Goal: Information Seeking & Learning: Learn about a topic

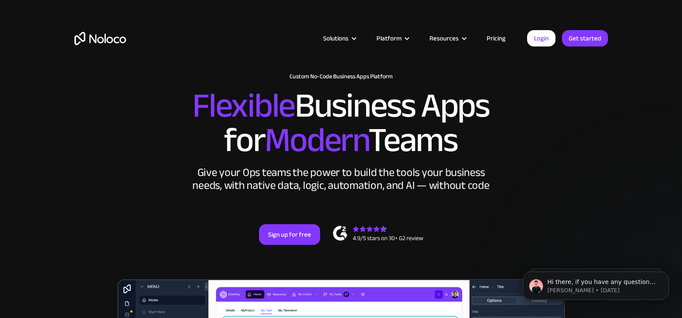
drag, startPoint x: 175, startPoint y: 108, endPoint x: 477, endPoint y: 144, distance: 304.1
click at [477, 144] on h2 "Flexible Business Apps for Modern Teams" at bounding box center [341, 123] width 534 height 69
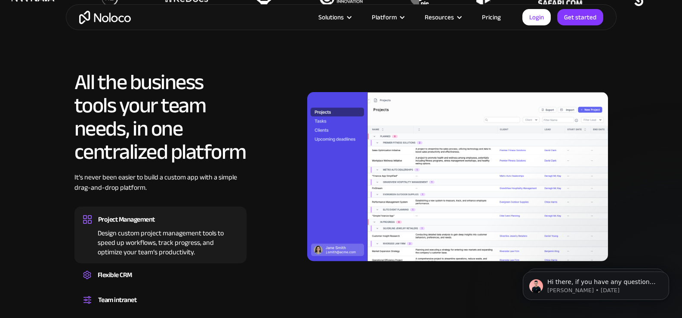
scroll to position [731, 0]
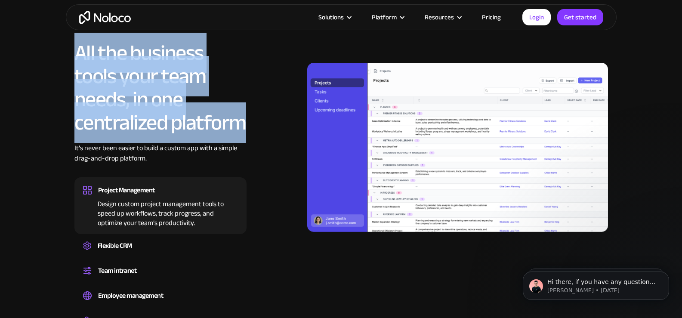
drag, startPoint x: 74, startPoint y: 54, endPoint x: 248, endPoint y: 114, distance: 184.1
click at [248, 114] on div "All the business tools your team needs, in one centralized platform It’s never …" at bounding box center [341, 187] width 534 height 293
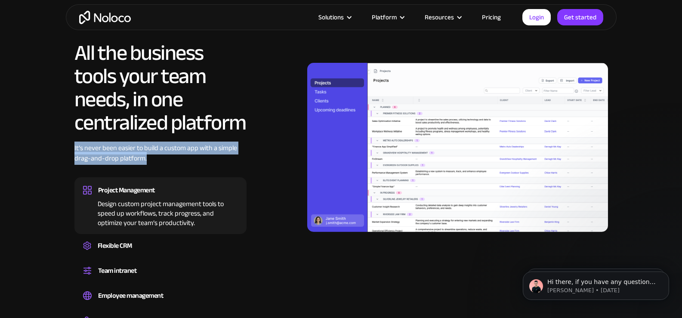
drag, startPoint x: 75, startPoint y: 150, endPoint x: 157, endPoint y: 160, distance: 83.2
click at [157, 160] on div "It’s never been easier to build a custom app with a simple drag-and-drop platfo…" at bounding box center [160, 160] width 172 height 34
click at [157, 159] on div "It’s never been easier to build a custom app with a simple drag-and-drop platfo…" at bounding box center [160, 160] width 172 height 34
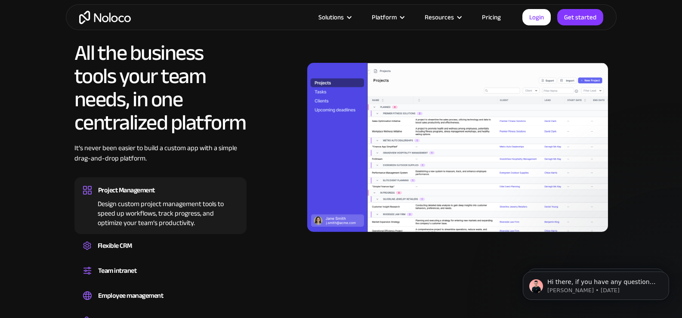
scroll to position [774, 0]
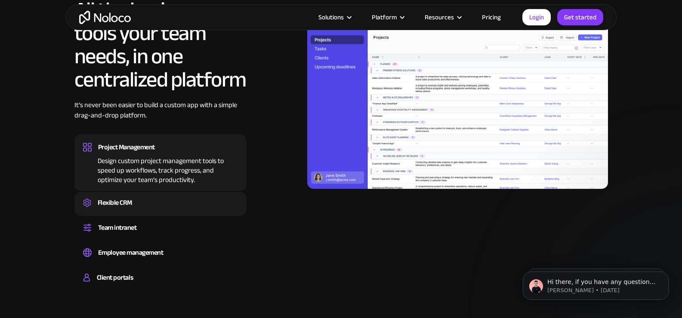
click at [130, 200] on div "Flexible CRM" at bounding box center [115, 202] width 34 height 13
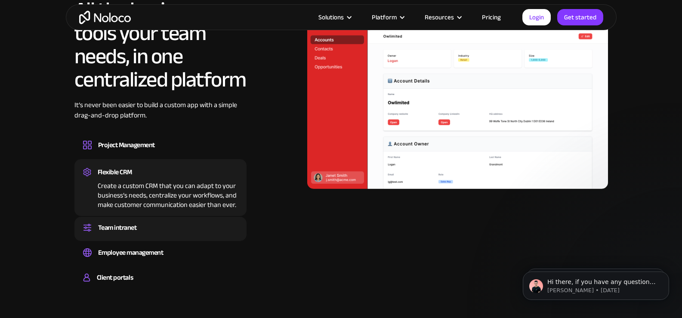
click at [154, 222] on div "Team intranet" at bounding box center [160, 227] width 155 height 13
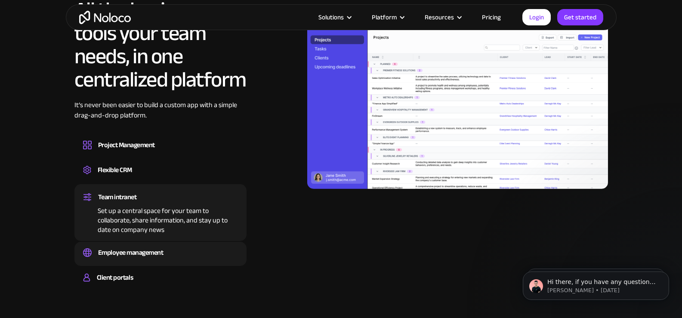
click at [146, 255] on div "Employee management" at bounding box center [130, 252] width 65 height 13
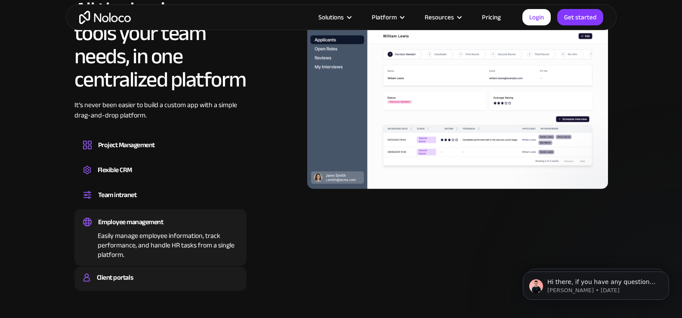
click at [134, 274] on div "Client portals" at bounding box center [160, 277] width 155 height 13
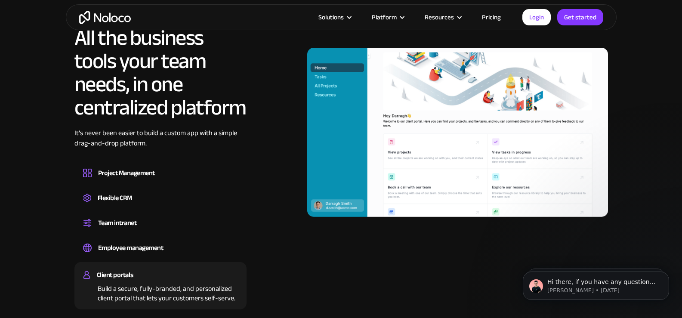
scroll to position [731, 0]
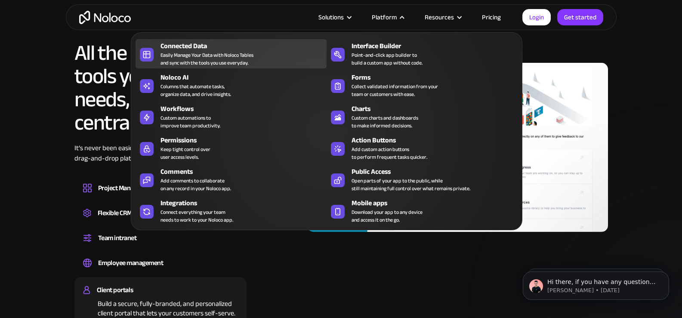
click at [189, 59] on div "Easily Manage Your Data with Noloco Tables and sync with the tools you use ever…" at bounding box center [206, 58] width 93 height 15
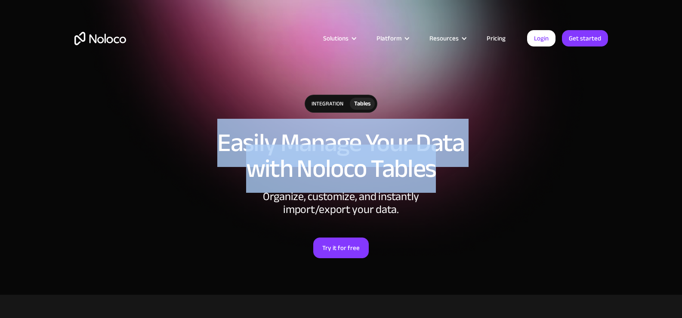
drag, startPoint x: 185, startPoint y: 133, endPoint x: 463, endPoint y: 173, distance: 280.5
click at [463, 173] on h1 "Easily Manage Your Data with Noloco Tables" at bounding box center [341, 156] width 534 height 52
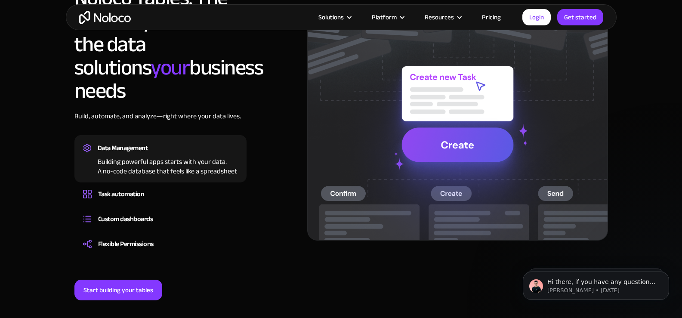
scroll to position [688, 0]
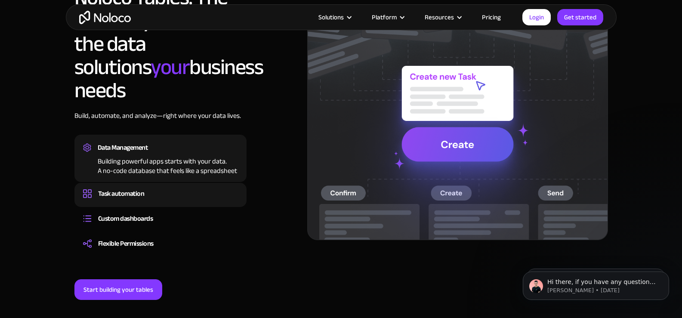
click at [145, 187] on div "Task automation" at bounding box center [160, 193] width 155 height 13
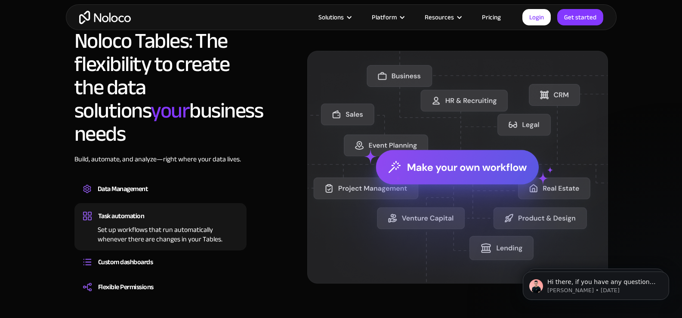
scroll to position [645, 0]
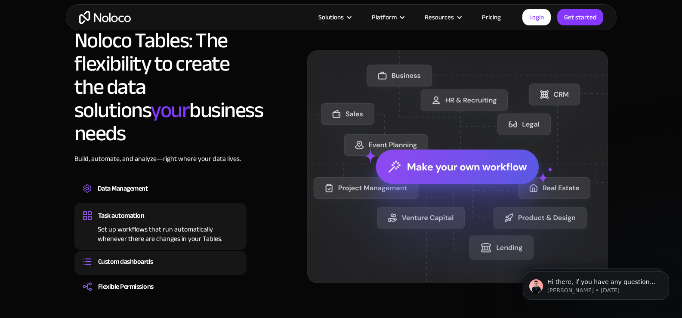
click at [169, 255] on div "Custom dashboards" at bounding box center [160, 261] width 155 height 13
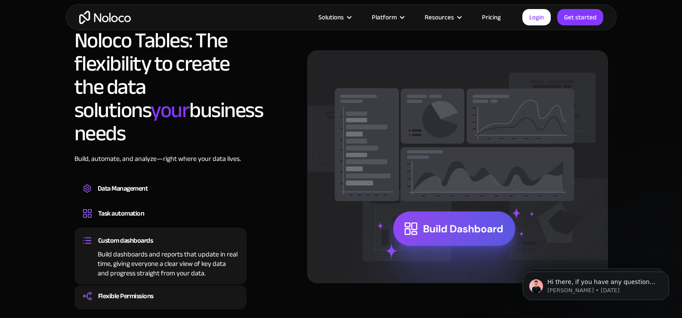
click at [160, 302] on div "Set Permissions for different user roles to determine which users get access to…" at bounding box center [160, 303] width 155 height 3
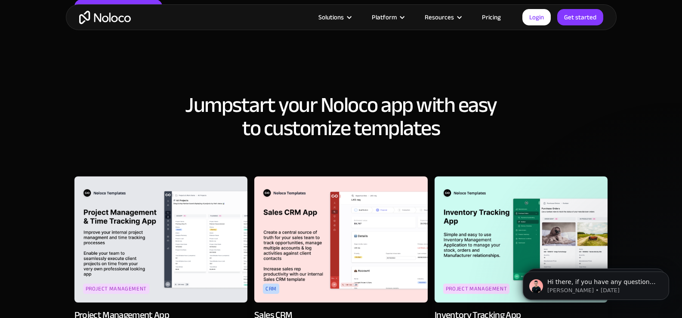
scroll to position [990, 0]
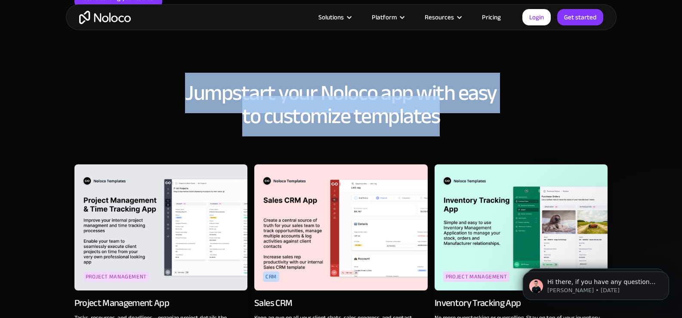
drag, startPoint x: 237, startPoint y: 73, endPoint x: 469, endPoint y: 94, distance: 233.3
click at [469, 94] on h2 "Jumpstart your Noloco app with easy to customize templates" at bounding box center [341, 104] width 534 height 46
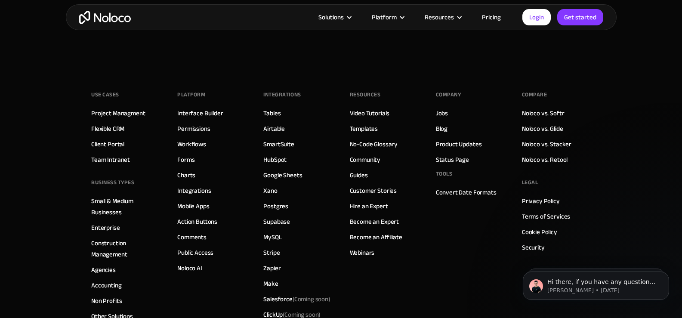
scroll to position [2366, 0]
click at [271, 216] on link "Supabase" at bounding box center [276, 221] width 27 height 11
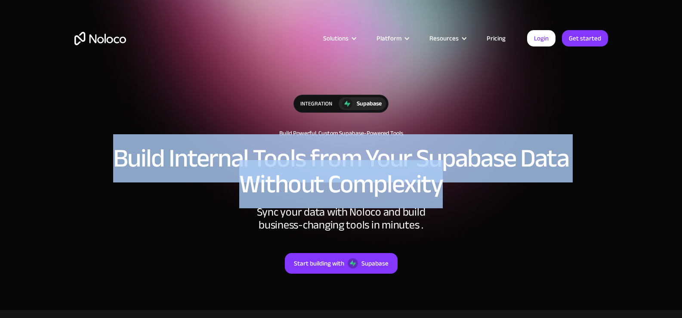
drag, startPoint x: 184, startPoint y: 159, endPoint x: 502, endPoint y: 188, distance: 318.9
click at [502, 188] on h2 "Build Internal Tools from Your Supabase Data Without Complexity" at bounding box center [341, 171] width 534 height 52
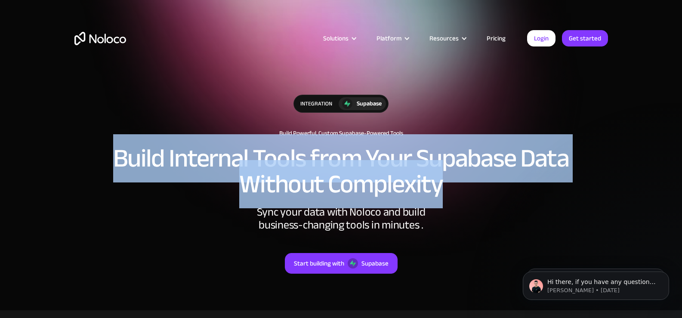
drag, startPoint x: 92, startPoint y: 158, endPoint x: 470, endPoint y: 194, distance: 379.9
click at [470, 194] on h2 "Build Internal Tools from Your Supabase Data Without Complexity" at bounding box center [341, 171] width 534 height 52
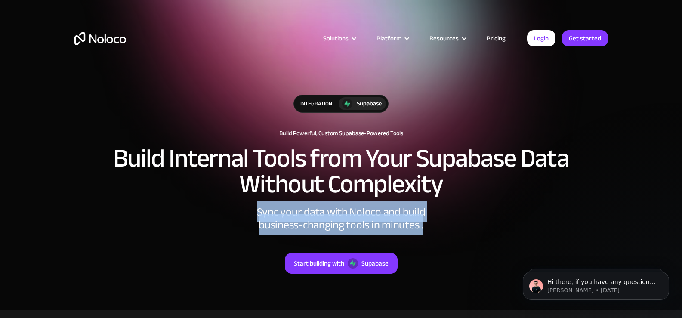
drag, startPoint x: 278, startPoint y: 211, endPoint x: 458, endPoint y: 224, distance: 180.3
click at [458, 224] on div "Sync your data with Noloco and build business-changing tools in minutes ." at bounding box center [341, 219] width 258 height 26
click at [459, 224] on div "Sync your data with Noloco and build business-changing tools in minutes ." at bounding box center [341, 219] width 258 height 26
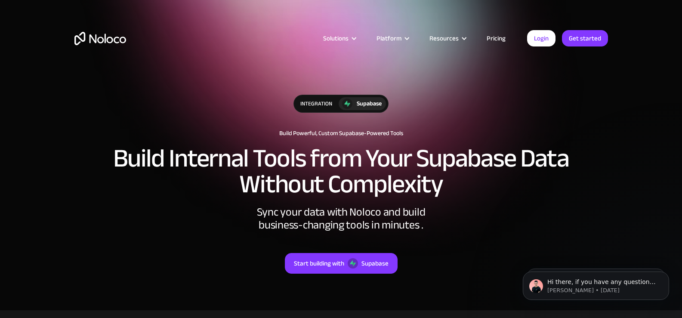
click at [459, 224] on div "Sync your data with Noloco and build business-changing tools in minutes ." at bounding box center [341, 219] width 258 height 26
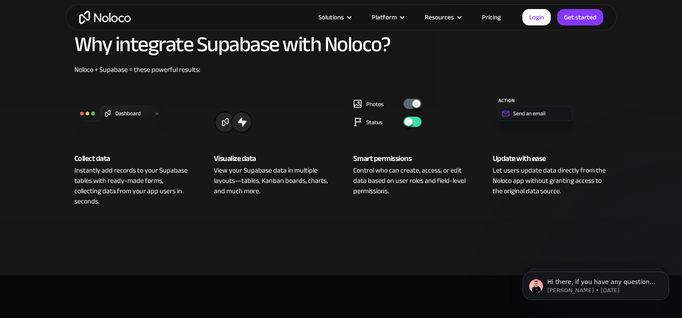
scroll to position [344, 0]
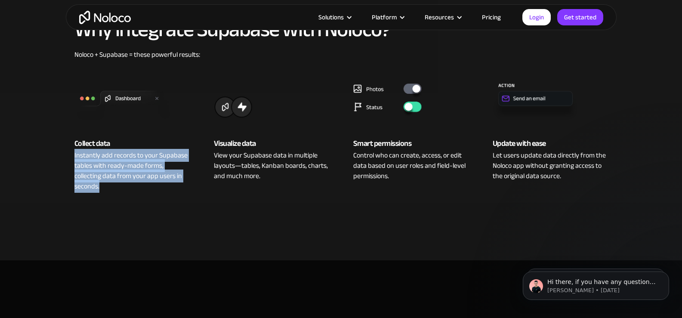
drag, startPoint x: 80, startPoint y: 159, endPoint x: 170, endPoint y: 191, distance: 96.3
click at [170, 191] on div "Collect data Instantly add records to your Supabase tables with ready-made form…" at bounding box center [132, 132] width 133 height 119
click at [170, 191] on div "Instantly add records to your Supabase tables with ready-made forms, collecting…" at bounding box center [131, 170] width 115 height 41
drag, startPoint x: 72, startPoint y: 155, endPoint x: 150, endPoint y: 185, distance: 83.7
click at [150, 185] on div "Collect data Instantly add records to your Supabase tables with ready-made form…" at bounding box center [132, 132] width 133 height 119
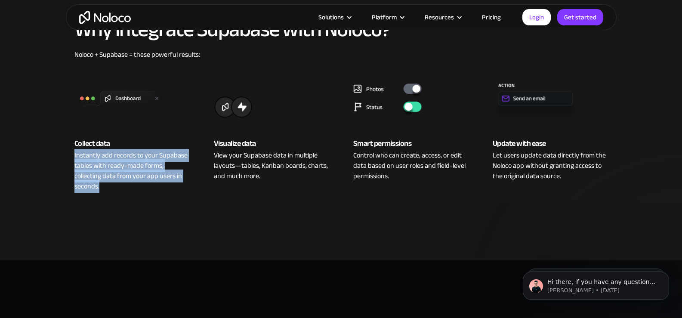
click at [150, 185] on div "Instantly add records to your Supabase tables with ready-made forms, collecting…" at bounding box center [131, 170] width 115 height 41
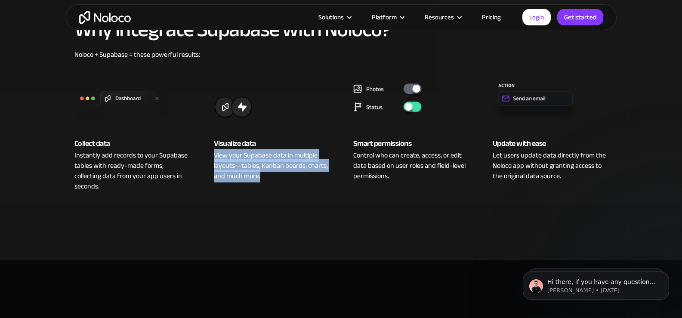
drag, startPoint x: 211, startPoint y: 153, endPoint x: 302, endPoint y: 178, distance: 95.0
click at [302, 178] on div "Visualize data View your Supabase data in multiple layouts—tables, Kanban board…" at bounding box center [271, 132] width 133 height 119
click at [302, 178] on div "View your Supabase data in multiple layouts—tables, Kanban boards, charts, and …" at bounding box center [271, 165] width 115 height 31
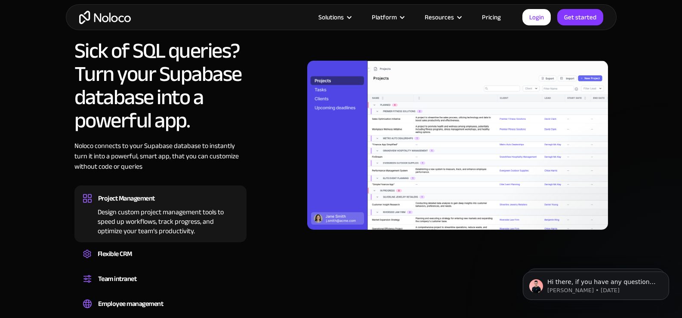
scroll to position [645, 0]
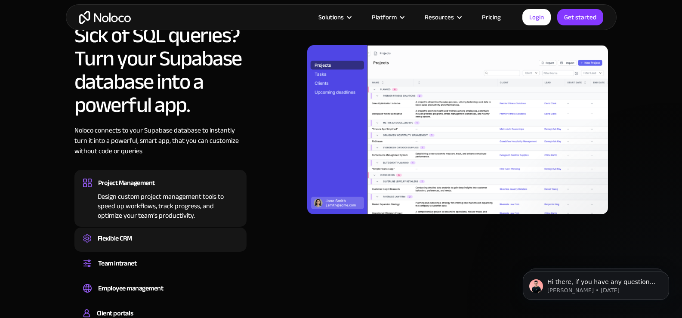
click at [144, 241] on div "Flexible CRM" at bounding box center [160, 238] width 155 height 13
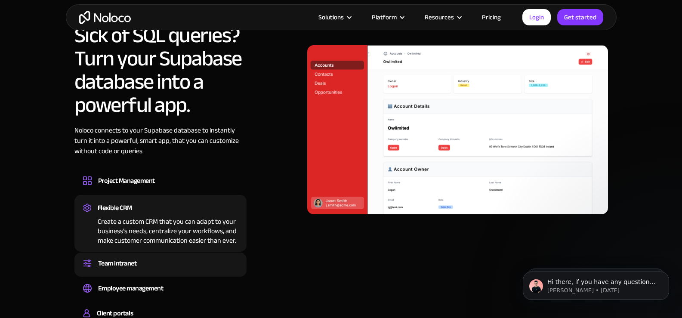
click at [136, 260] on div "Team intranet" at bounding box center [117, 263] width 39 height 13
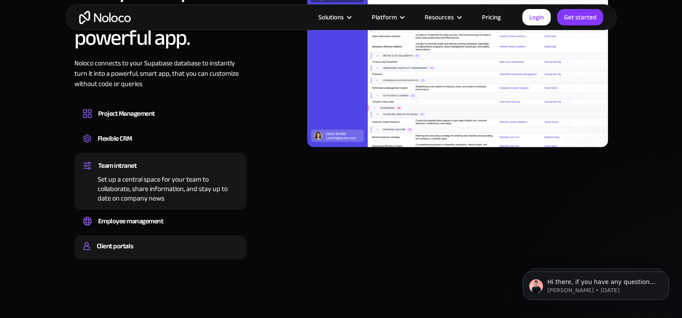
scroll to position [731, 0]
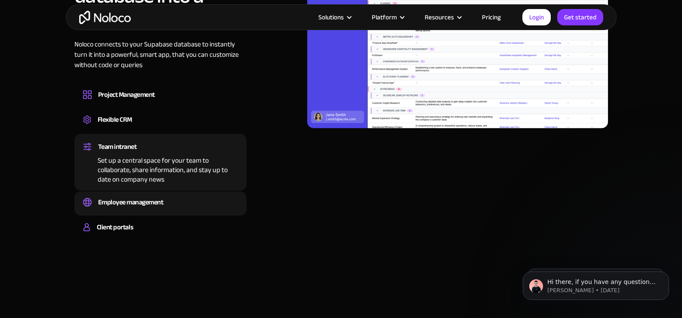
click at [149, 195] on div "Employee management Easily manage employee information, track performance, and …" at bounding box center [160, 203] width 172 height 24
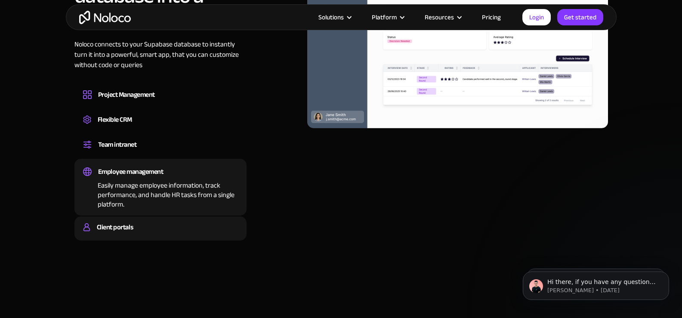
click at [145, 225] on div "Client portals" at bounding box center [160, 227] width 155 height 13
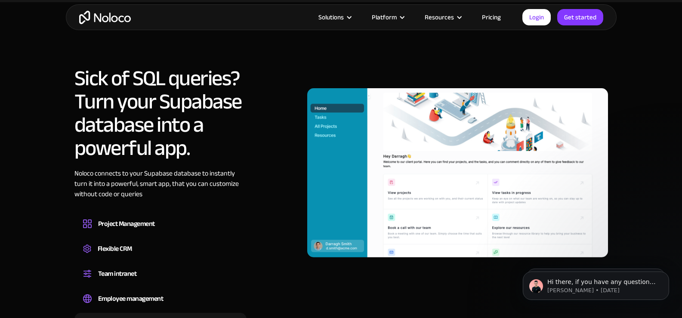
scroll to position [645, 0]
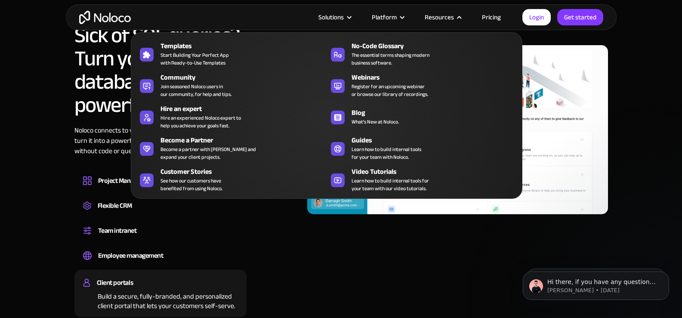
click at [500, 22] on nav "Templates Start Building Your Perfect App with Ready-to-Use Templates No-Code G…" at bounding box center [327, 109] width 392 height 179
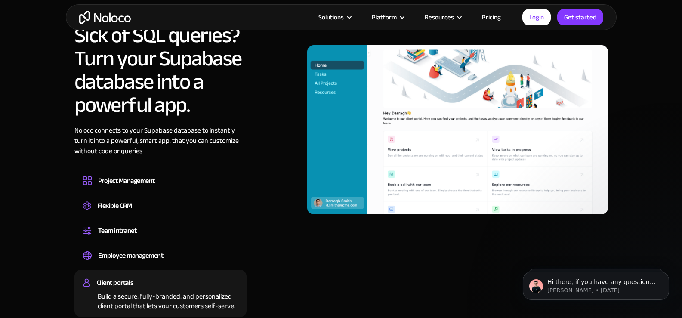
click at [497, 16] on link "Pricing" at bounding box center [491, 17] width 40 height 11
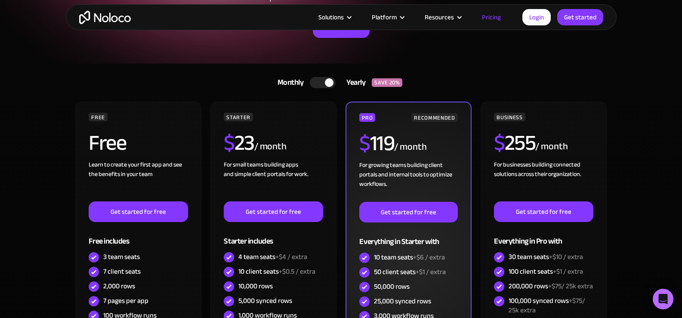
scroll to position [172, 0]
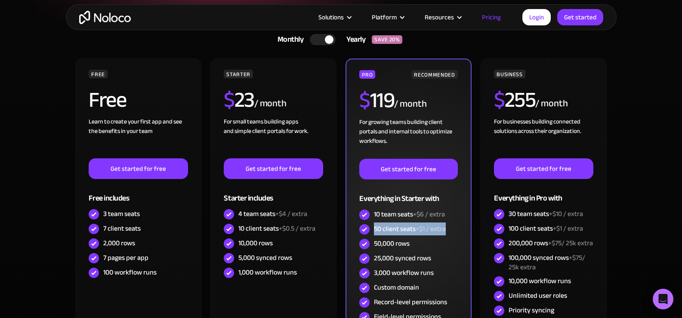
drag, startPoint x: 447, startPoint y: 230, endPoint x: 373, endPoint y: 228, distance: 74.1
click at [373, 228] on div "50 client seats +$1 / extra" at bounding box center [408, 229] width 98 height 15
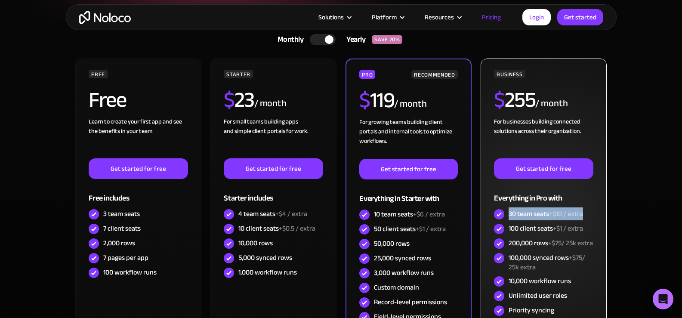
drag, startPoint x: 509, startPoint y: 213, endPoint x: 588, endPoint y: 215, distance: 78.3
click at [588, 215] on div "30 team seats +$10 / extra" at bounding box center [543, 214] width 99 height 15
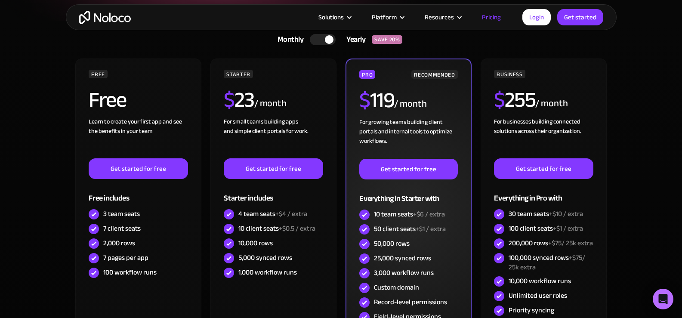
click at [377, 228] on div "50 client seats +$1 / extra" at bounding box center [410, 228] width 72 height 9
click at [375, 227] on div "50 client seats +$1 / extra" at bounding box center [410, 228] width 72 height 9
drag, startPoint x: 381, startPoint y: 229, endPoint x: 439, endPoint y: 228, distance: 58.1
click at [440, 228] on div "50 client seats +$1 / extra" at bounding box center [410, 228] width 72 height 9
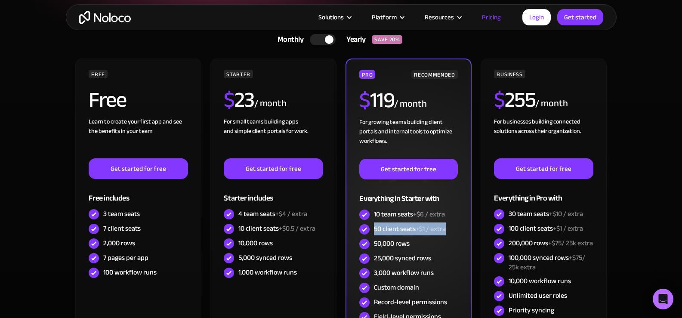
drag, startPoint x: 374, startPoint y: 228, endPoint x: 464, endPoint y: 227, distance: 89.5
click at [464, 227] on div "PRO RECOMMENDED $ 119 / month For growing teams building client portals and int…" at bounding box center [409, 210] width 126 height 303
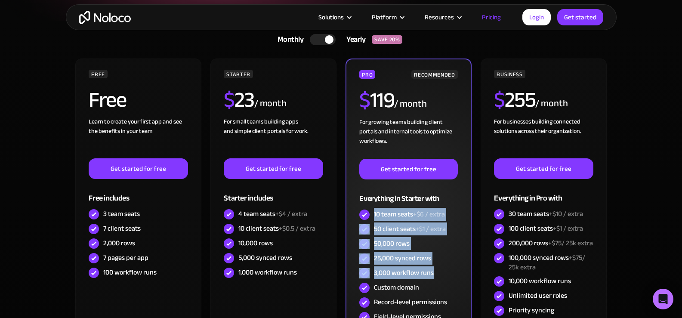
drag, startPoint x: 374, startPoint y: 213, endPoint x: 445, endPoint y: 269, distance: 89.8
click at [445, 269] on div "PRO RECOMMENDED $ 119 / month For growing teams building client portals and int…" at bounding box center [408, 204] width 98 height 269
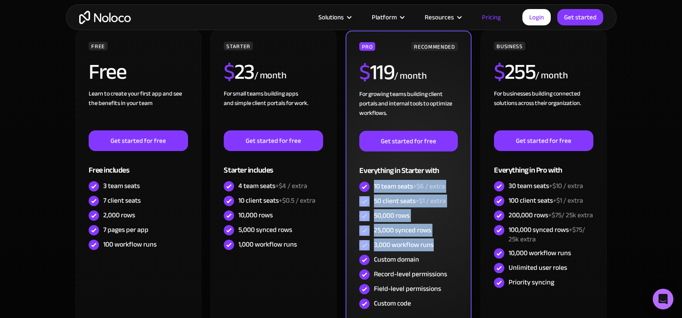
scroll to position [215, 0]
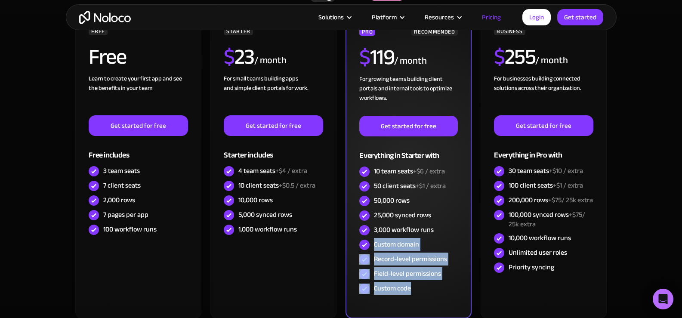
drag, startPoint x: 375, startPoint y: 245, endPoint x: 452, endPoint y: 287, distance: 87.8
click at [452, 287] on div "PRO RECOMMENDED $ 119 / month For growing teams building client portals and int…" at bounding box center [408, 161] width 98 height 269
click at [452, 287] on div "Custom code" at bounding box center [408, 288] width 98 height 15
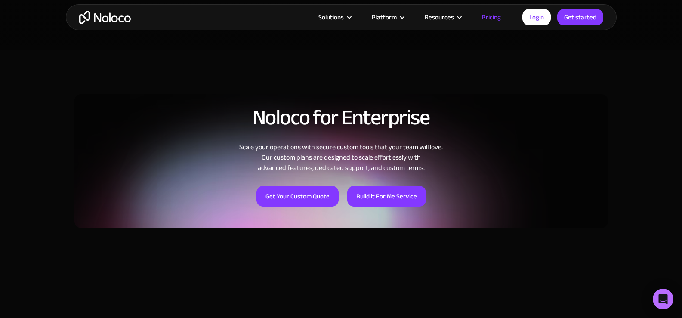
scroll to position [559, 0]
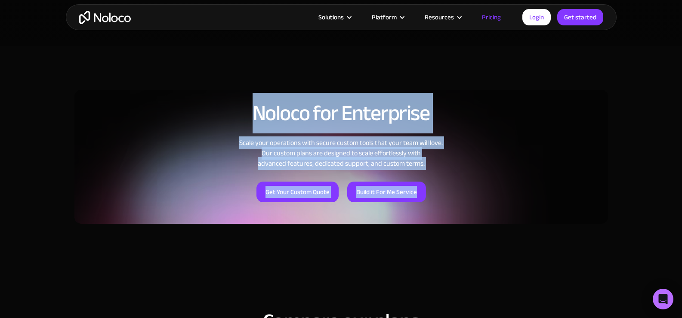
drag, startPoint x: 243, startPoint y: 109, endPoint x: 442, endPoint y: 175, distance: 210.2
click at [442, 175] on div "Noloco for Enterprise Scale your operations with secure custom tools that your …" at bounding box center [341, 152] width 534 height 144
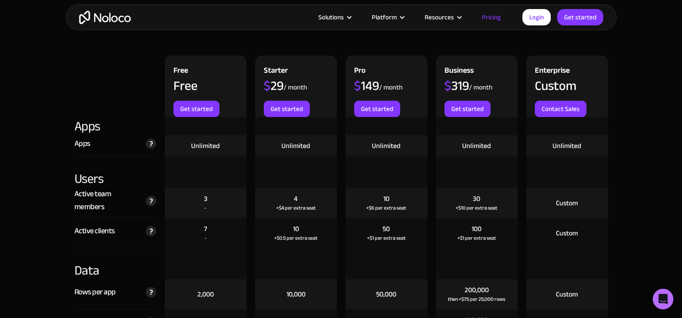
scroll to position [904, 0]
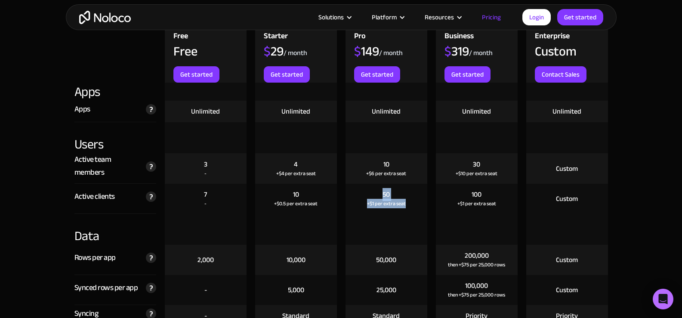
drag, startPoint x: 383, startPoint y: 195, endPoint x: 406, endPoint y: 210, distance: 26.7
click at [406, 210] on div "50 +$1 per extra seat" at bounding box center [387, 199] width 82 height 30
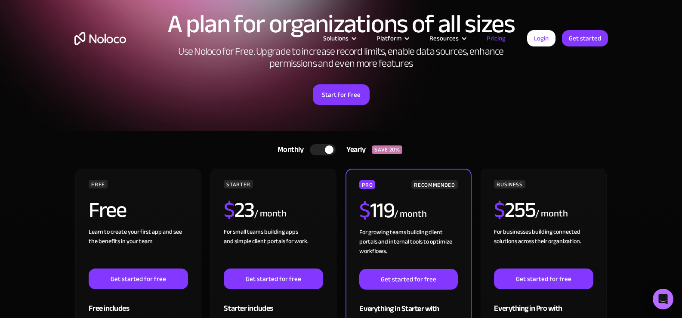
scroll to position [0, 0]
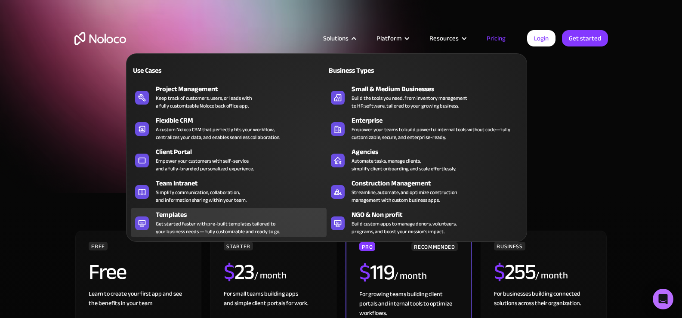
click at [191, 225] on div "Get started faster with pre-built templates tailored to your business needs — f…" at bounding box center [218, 227] width 124 height 15
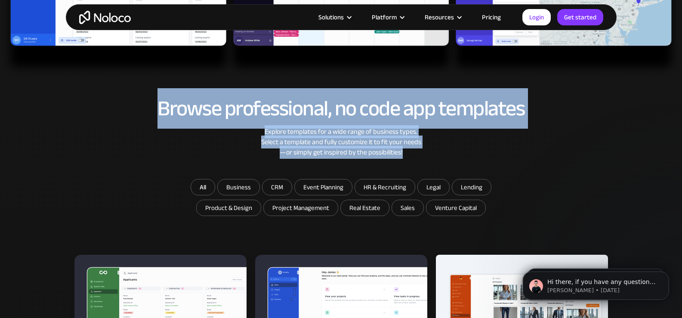
drag, startPoint x: 225, startPoint y: 112, endPoint x: 525, endPoint y: 154, distance: 303.3
click at [525, 154] on div "Browse professional, no code app templates Explore templates for a wide range o…" at bounding box center [341, 138] width 534 height 82
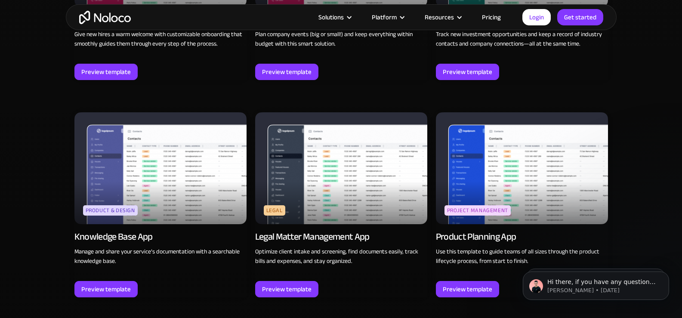
scroll to position [2237, 0]
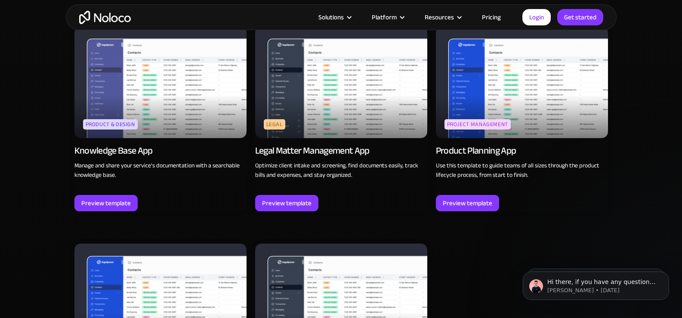
click at [331, 171] on p "Optimize client intake and screening, find documents easily, track bills and ex…" at bounding box center [341, 170] width 172 height 19
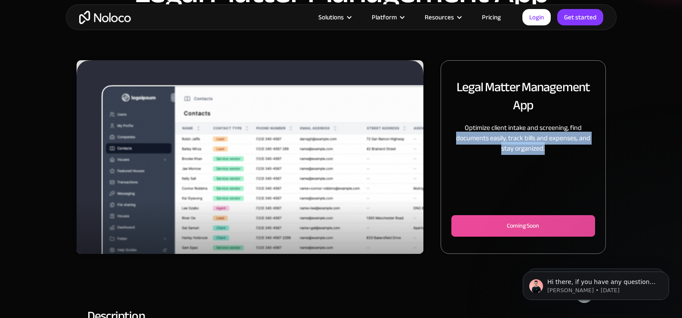
drag, startPoint x: 473, startPoint y: 136, endPoint x: 561, endPoint y: 154, distance: 89.6
click at [561, 154] on div "Legal Matter Management App Optimize client intake and screening, find document…" at bounding box center [523, 157] width 165 height 194
click at [561, 154] on div "Optimize client intake and screening, find documents easily, track bills and ex…" at bounding box center [522, 143] width 143 height 40
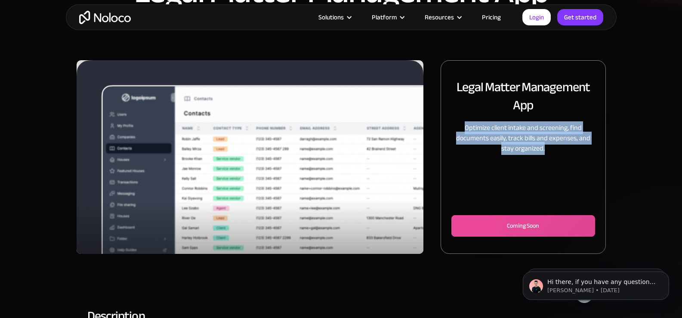
drag, startPoint x: 481, startPoint y: 129, endPoint x: 573, endPoint y: 151, distance: 95.2
click at [573, 151] on p "Optimize client intake and screening, find documents easily, track bills and ex…" at bounding box center [522, 138] width 143 height 31
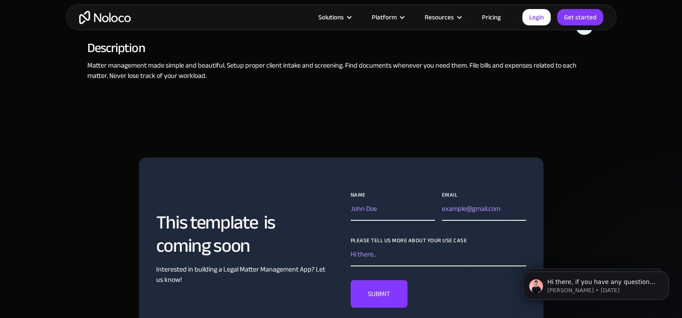
scroll to position [473, 0]
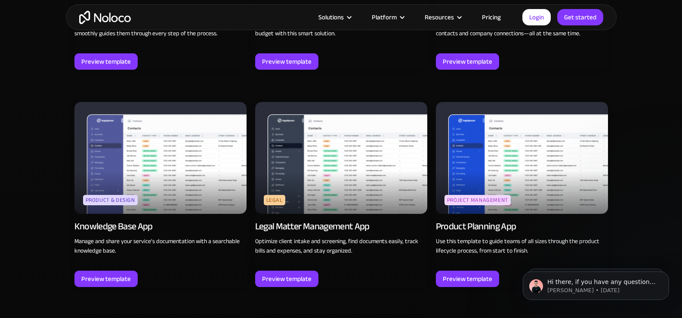
scroll to position [2157, 0]
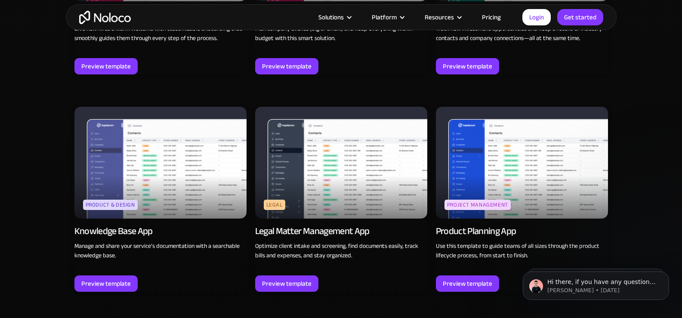
click at [107, 15] on img "home" at bounding box center [105, 17] width 52 height 13
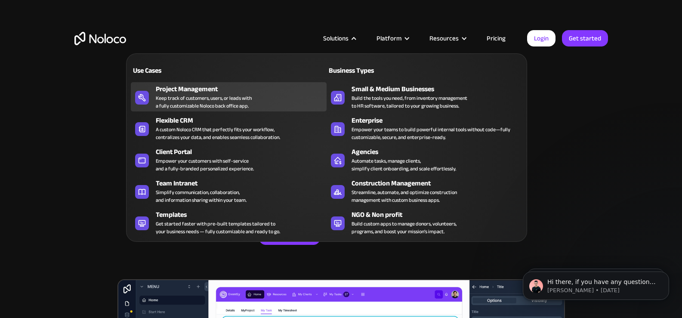
click at [198, 97] on div "Keep track of customers, users, or leads with a fully customizable Noloco back …" at bounding box center [204, 101] width 96 height 15
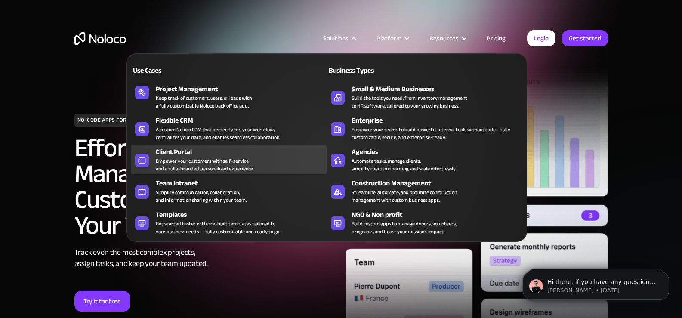
click at [181, 165] on div "Empower your customers with self-service and a fully-branded personalized exper…" at bounding box center [205, 164] width 98 height 15
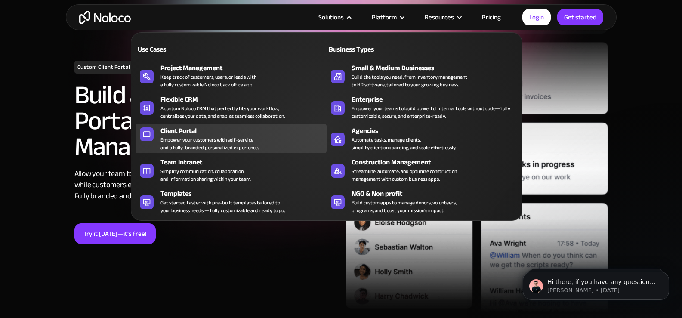
click at [196, 143] on div "Empower your customers with self-service and a fully-branded personalized exper…" at bounding box center [209, 143] width 98 height 15
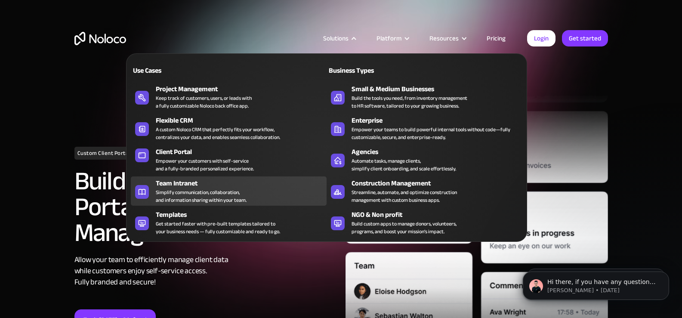
click at [197, 186] on div "Team Intranet" at bounding box center [243, 183] width 175 height 10
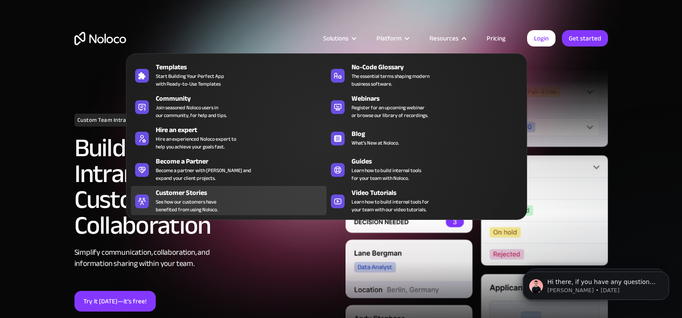
click at [195, 198] on span "See how our customers have benefited from using Noloco." at bounding box center [187, 205] width 62 height 15
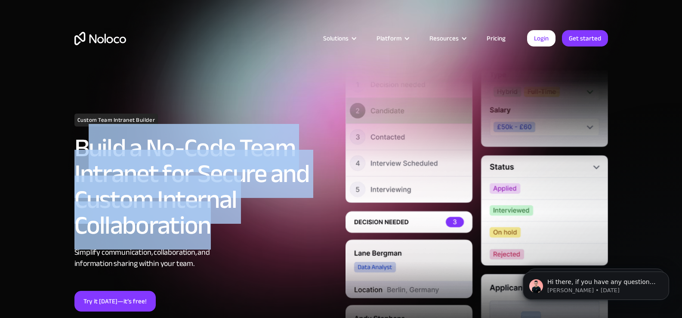
drag, startPoint x: 86, startPoint y: 156, endPoint x: 297, endPoint y: 222, distance: 220.5
click at [297, 222] on h2 "Build a No-Code Team Intranet for Secure and Custom Internal Collaboration" at bounding box center [205, 186] width 262 height 103
click at [290, 208] on h2 "Build a No-Code Team Intranet for Secure and Custom Internal Collaboration" at bounding box center [205, 186] width 262 height 103
drag, startPoint x: 83, startPoint y: 157, endPoint x: 271, endPoint y: 228, distance: 201.1
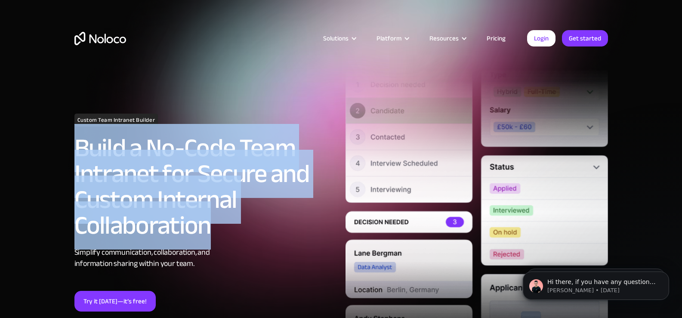
click at [271, 228] on div "Custom Team Intranet Builder Build a No-Code Team Intranet for Secure and Custo…" at bounding box center [341, 225] width 551 height 373
click at [271, 228] on h2 "Build a No-Code Team Intranet for Secure and Custom Internal Collaboration" at bounding box center [205, 186] width 262 height 103
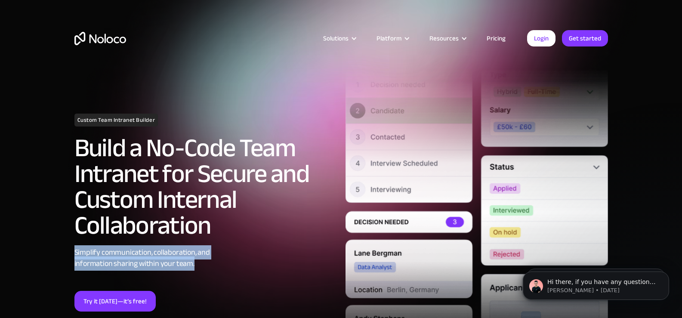
drag, startPoint x: 66, startPoint y: 251, endPoint x: 245, endPoint y: 264, distance: 179.9
click at [245, 264] on section "Custom Team Intranet Builder Build a No-Code Team Intranet for Secure and Custo…" at bounding box center [341, 206] width 682 height 412
click at [245, 264] on div "Simplify communication, collaboration, and information sharing within your team." at bounding box center [205, 258] width 262 height 22
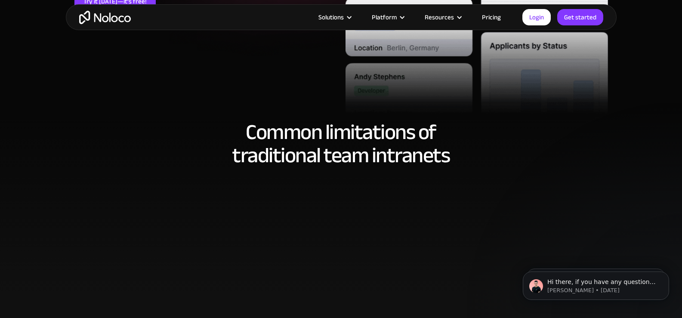
scroll to position [301, 0]
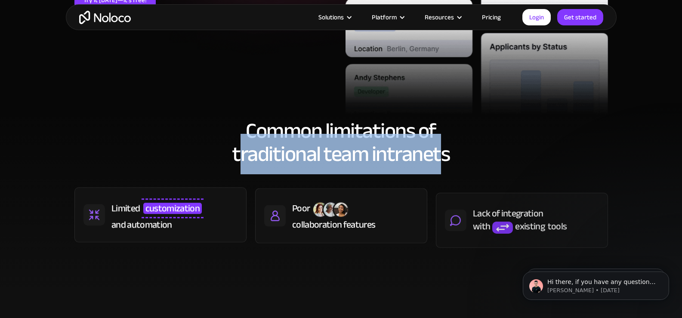
drag, startPoint x: 272, startPoint y: 133, endPoint x: 445, endPoint y: 136, distance: 172.6
click at [445, 136] on h2 "Common limitations of traditional team intranets" at bounding box center [341, 142] width 534 height 46
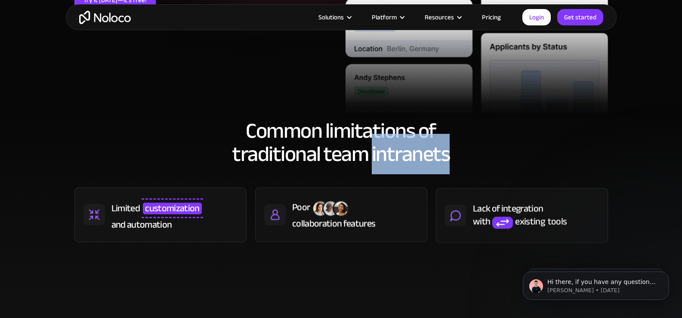
click at [445, 136] on h2 "Common limitations of traditional team intranets" at bounding box center [341, 142] width 534 height 46
click at [416, 152] on h2 "Common limitations of traditional team intranets" at bounding box center [341, 142] width 534 height 46
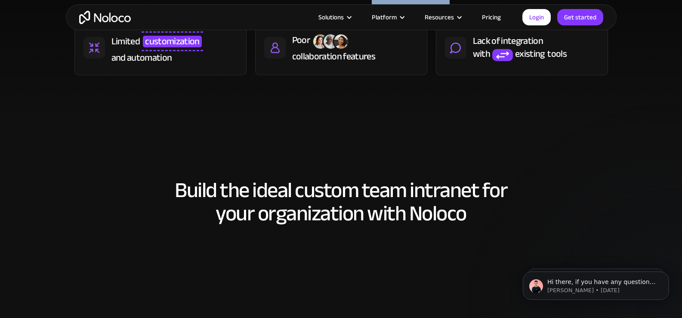
scroll to position [516, 0]
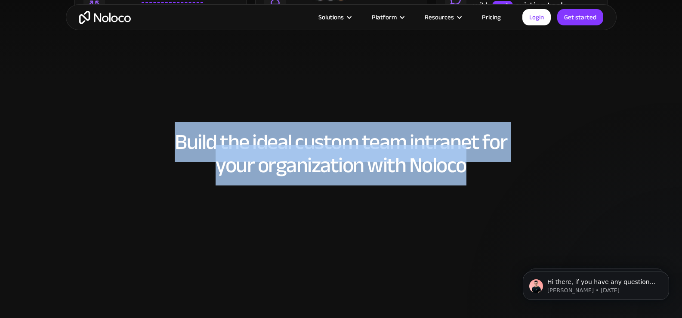
drag, startPoint x: 137, startPoint y: 146, endPoint x: 512, endPoint y: 163, distance: 374.7
click at [512, 163] on h2 "Build the ideal custom team intranet for your organization with Noloco" at bounding box center [341, 153] width 534 height 46
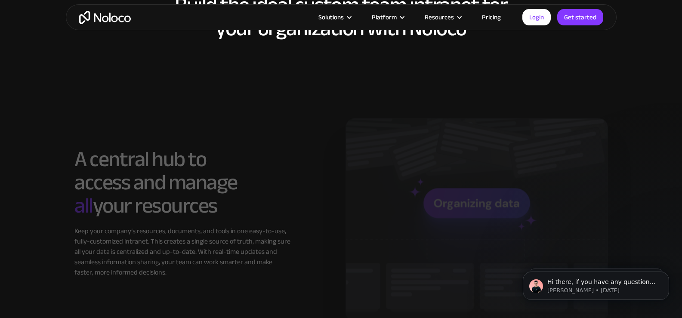
scroll to position [688, 0]
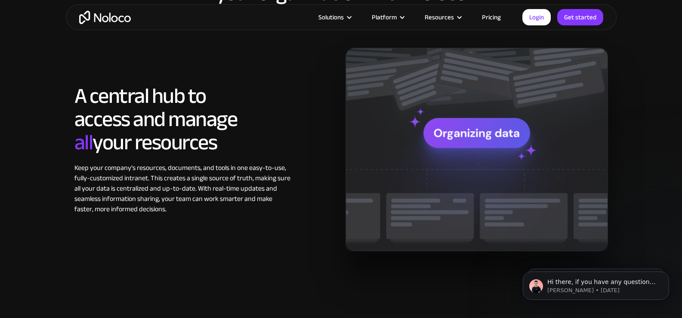
drag, startPoint x: 126, startPoint y: 102, endPoint x: 274, endPoint y: 144, distance: 153.9
click at [274, 144] on section "Build the ideal custom team intranet for your organization with Noloco A centra…" at bounding box center [341, 113] width 682 height 413
click at [274, 144] on h2 "A central hub to access and manage ‍ all your resources" at bounding box center [182, 119] width 217 height 70
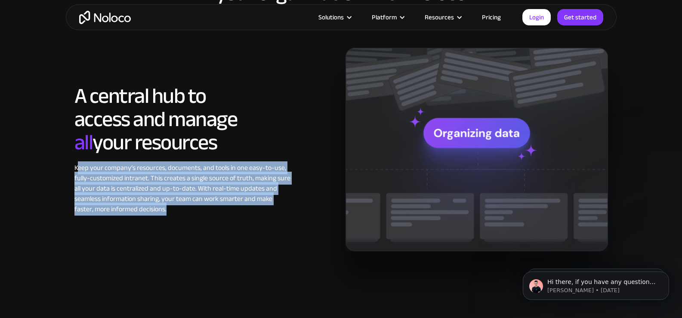
drag, startPoint x: 107, startPoint y: 170, endPoint x: 268, endPoint y: 209, distance: 165.2
click at [268, 209] on div "Keep your company’s resources, documents, and tools in one easy-to-use, fully-c…" at bounding box center [182, 189] width 217 height 52
click at [267, 209] on div "Keep your company’s resources, documents, and tools in one easy-to-use, fully-c…" at bounding box center [182, 189] width 217 height 52
drag, startPoint x: 211, startPoint y: 167, endPoint x: 287, endPoint y: 210, distance: 87.9
click at [287, 210] on div "Keep your company’s resources, documents, and tools in one easy-to-use, fully-c…" at bounding box center [182, 189] width 217 height 52
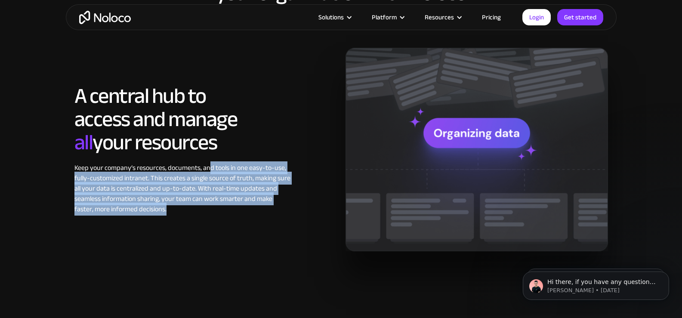
click at [287, 210] on div "Keep your company’s resources, documents, and tools in one easy-to-use, fully-c…" at bounding box center [182, 189] width 217 height 52
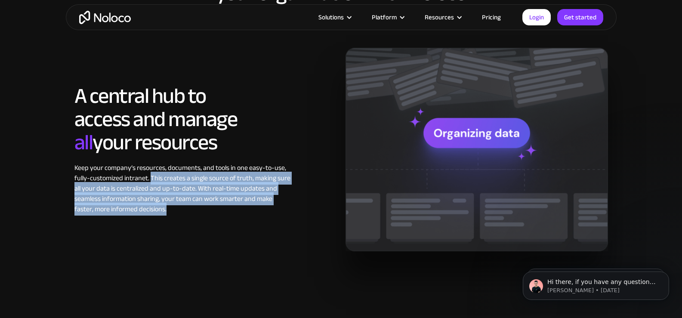
drag, startPoint x: 150, startPoint y: 179, endPoint x: 316, endPoint y: 211, distance: 169.1
click at [316, 211] on div "A central hub to access and manage ‍ all your resources Keep your company’s res…" at bounding box center [205, 149] width 271 height 130
drag, startPoint x: 316, startPoint y: 211, endPoint x: 296, endPoint y: 204, distance: 21.8
click at [316, 211] on div "A central hub to access and manage ‍ all your resources Keep your company’s res…" at bounding box center [205, 149] width 271 height 130
click at [230, 194] on div "Keep your company’s resources, documents, and tools in one easy-to-use, fully-c…" at bounding box center [182, 189] width 217 height 52
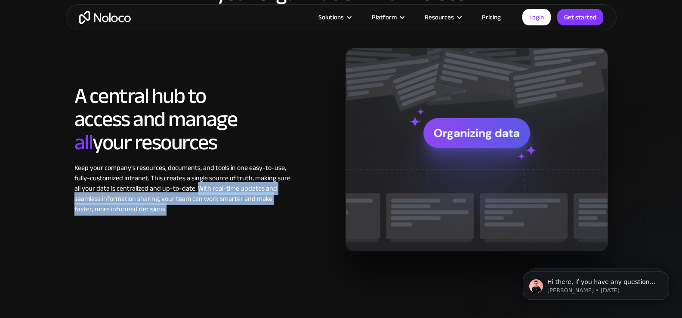
drag, startPoint x: 198, startPoint y: 190, endPoint x: 293, endPoint y: 209, distance: 97.0
click at [293, 209] on div "A central hub to access and manage ‍ all your resources Keep your company’s res…" at bounding box center [205, 149] width 271 height 130
click at [293, 208] on div "A central hub to access and manage ‍ all your resources Keep your company’s res…" at bounding box center [205, 149] width 271 height 130
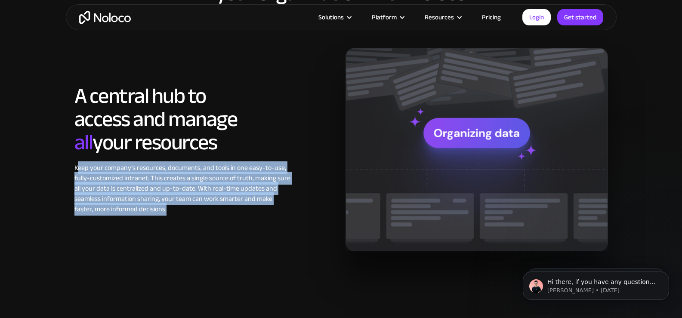
drag, startPoint x: 78, startPoint y: 174, endPoint x: 264, endPoint y: 213, distance: 189.9
click at [265, 213] on div "Keep your company’s resources, documents, and tools in one easy-to-use, fully-c…" at bounding box center [182, 189] width 217 height 52
click at [264, 213] on div "Keep your company’s resources, documents, and tools in one easy-to-use, fully-c…" at bounding box center [182, 189] width 217 height 52
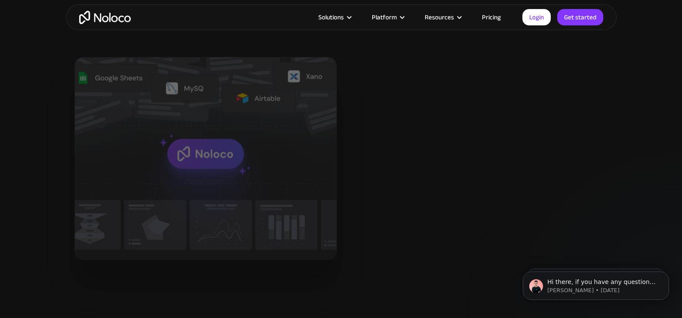
scroll to position [1033, 0]
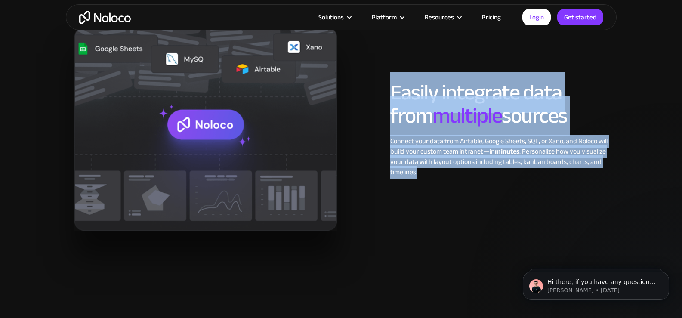
drag, startPoint x: 392, startPoint y: 92, endPoint x: 577, endPoint y: 171, distance: 201.4
click at [577, 171] on div "Easily integrate data from multiple sources Connect your data from Airtable, Go…" at bounding box center [499, 129] width 226 height 96
click at [577, 171] on div "Connect your data from Airtable, Google Sheets, SQL, or Xano, and Noloco will b…" at bounding box center [498, 156] width 217 height 41
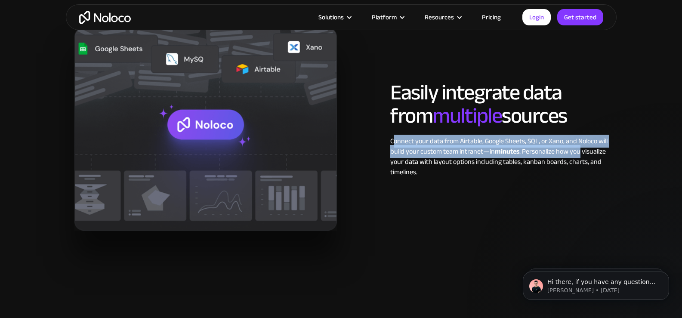
drag, startPoint x: 394, startPoint y: 141, endPoint x: 597, endPoint y: 155, distance: 203.6
click at [597, 155] on div "Connect your data from Airtable, Google Sheets, SQL, or Xano, and Noloco will b…" at bounding box center [498, 156] width 217 height 41
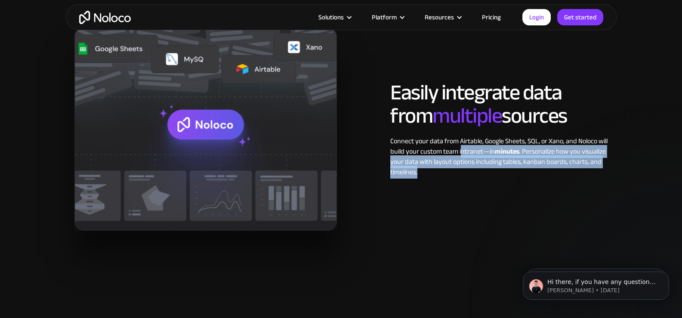
drag, startPoint x: 471, startPoint y: 152, endPoint x: 597, endPoint y: 174, distance: 127.5
click at [597, 174] on div "Connect your data from Airtable, Google Sheets, SQL, or Xano, and Noloco will b…" at bounding box center [498, 156] width 217 height 41
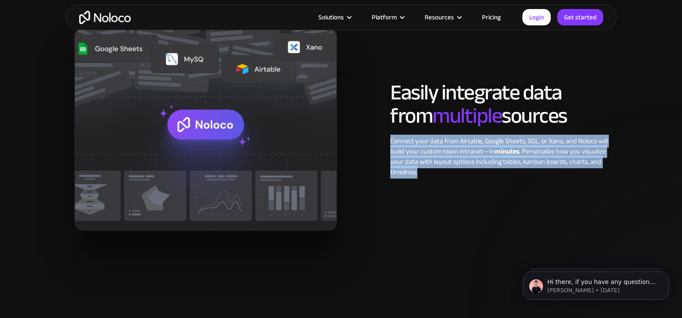
drag, startPoint x: 399, startPoint y: 145, endPoint x: 576, endPoint y: 173, distance: 178.7
click at [576, 173] on div "Easily integrate data from multiple sources Connect your data from Airtable, Go…" at bounding box center [499, 129] width 226 height 96
click at [576, 173] on div "Connect your data from Airtable, Google Sheets, SQL, or Xano, and Noloco will b…" at bounding box center [498, 156] width 217 height 41
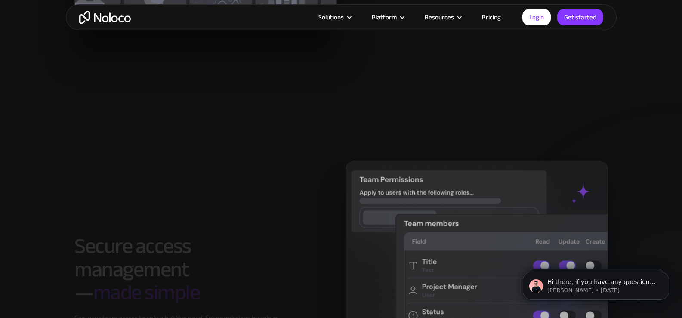
scroll to position [1334, 0]
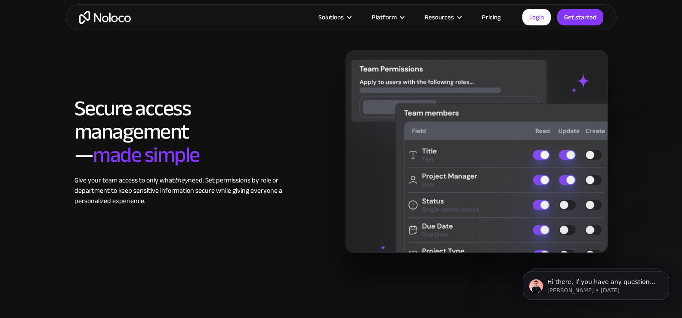
drag, startPoint x: 60, startPoint y: 109, endPoint x: 253, endPoint y: 207, distance: 216.3
click at [254, 207] on section "Secure access management — made simple Give your team access to only what they …" at bounding box center [341, 160] width 682 height 324
click at [253, 207] on div "Secure access management — made simple Give your team access to only what they …" at bounding box center [341, 151] width 542 height 203
drag, startPoint x: 76, startPoint y: 181, endPoint x: 308, endPoint y: 203, distance: 233.0
click at [308, 203] on div "Secure access management — made simple Give your team access to only what they …" at bounding box center [205, 151] width 271 height 109
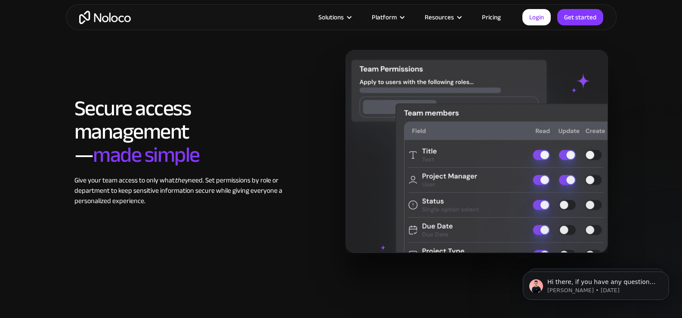
click at [308, 203] on div "Secure access management — made simple Give your team access to only what they …" at bounding box center [205, 151] width 271 height 109
drag, startPoint x: 131, startPoint y: 183, endPoint x: 298, endPoint y: 204, distance: 168.2
click at [298, 204] on section "Secure access management — made simple Give your team access to only what they …" at bounding box center [341, 160] width 682 height 324
click at [298, 204] on div "Secure access management — made simple Give your team access to only what they …" at bounding box center [205, 151] width 271 height 109
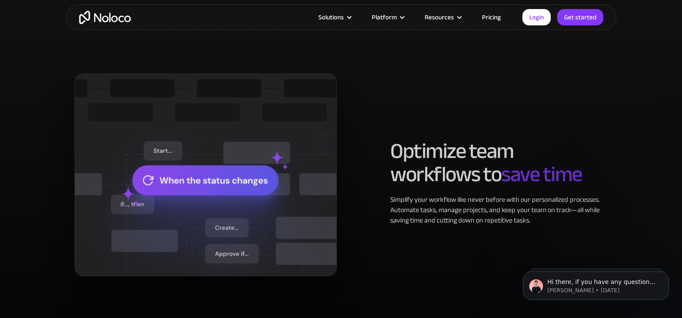
scroll to position [1678, 0]
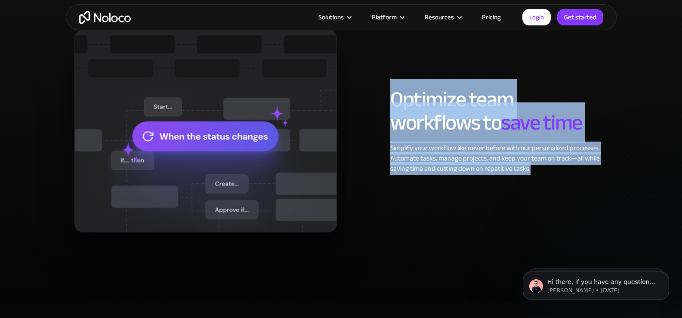
drag, startPoint x: 383, startPoint y: 90, endPoint x: 584, endPoint y: 174, distance: 218.3
click at [584, 174] on div "Optimize team workflows to save time Simplify your workflow like never before w…" at bounding box center [341, 130] width 542 height 203
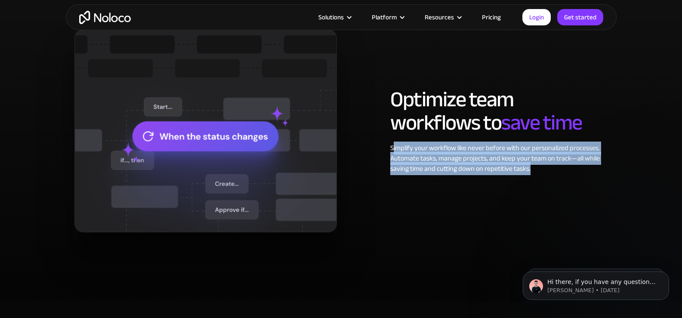
drag, startPoint x: 455, startPoint y: 153, endPoint x: 593, endPoint y: 176, distance: 140.1
click at [593, 176] on div "Optimize team workflows to save time Simplify your workflow like never before w…" at bounding box center [341, 130] width 542 height 203
click at [592, 176] on div "Optimize team workflows to save time Simplify your workflow like never before w…" at bounding box center [341, 130] width 542 height 203
drag, startPoint x: 414, startPoint y: 145, endPoint x: 596, endPoint y: 171, distance: 183.3
click at [596, 171] on div "Optimize team workflows to save time Simplify your workflow like never before w…" at bounding box center [341, 130] width 542 height 203
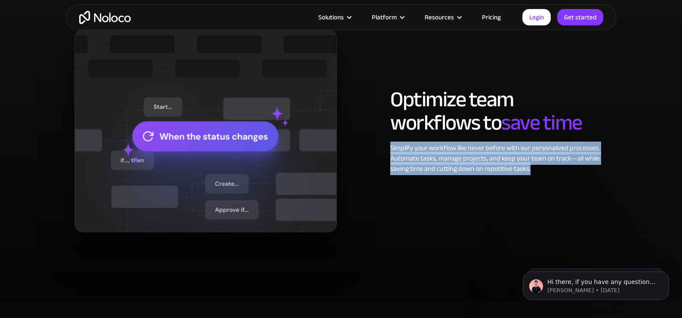
click at [596, 171] on div "Simplify your workflow like never before with our personalized processes. Autom…" at bounding box center [498, 158] width 217 height 31
drag, startPoint x: 395, startPoint y: 148, endPoint x: 602, endPoint y: 172, distance: 209.2
click at [602, 172] on div "Optimize team workflows to save time Simplify your workflow like never before w…" at bounding box center [499, 131] width 226 height 86
click at [602, 172] on div "Simplify your workflow like never before with our personalized processes. Autom…" at bounding box center [498, 158] width 217 height 31
drag, startPoint x: 386, startPoint y: 148, endPoint x: 566, endPoint y: 174, distance: 181.8
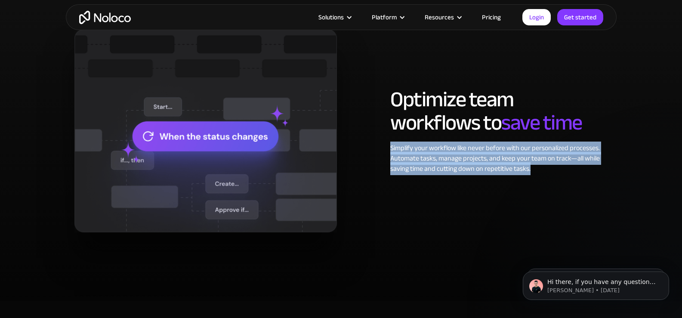
click at [566, 174] on div "Optimize team workflows to save time Simplify your workflow like never before w…" at bounding box center [341, 130] width 542 height 203
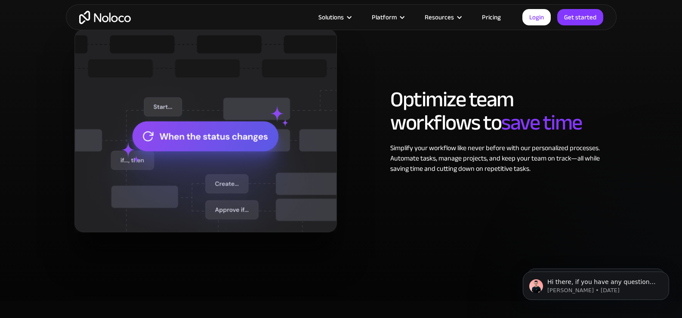
click at [566, 174] on div "Optimize team workflows to save time Simplify your workflow like never before w…" at bounding box center [341, 130] width 542 height 203
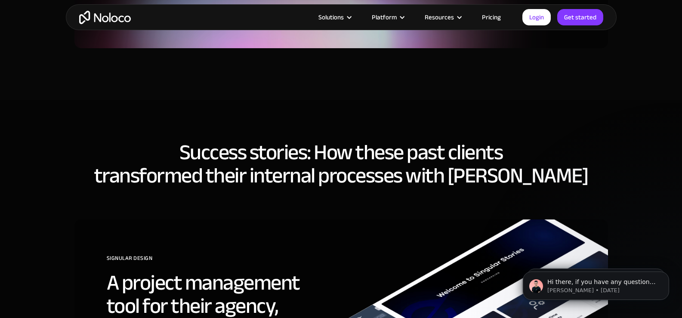
scroll to position [2108, 0]
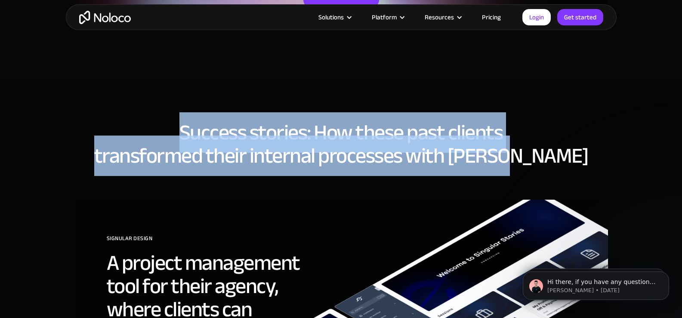
drag, startPoint x: 167, startPoint y: 128, endPoint x: 564, endPoint y: 155, distance: 397.7
click at [564, 155] on h2 "Success stories: How these past clients transformed their internal processes wi…" at bounding box center [341, 144] width 534 height 46
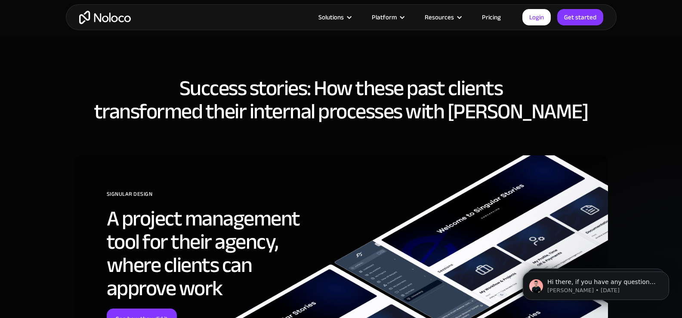
scroll to position [2237, 0]
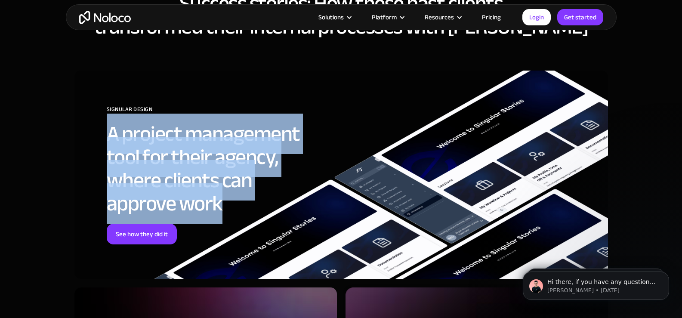
drag, startPoint x: 109, startPoint y: 130, endPoint x: 229, endPoint y: 201, distance: 139.4
click at [229, 201] on h2 "A project management tool for their agency, where clients can approve work" at bounding box center [215, 168] width 217 height 93
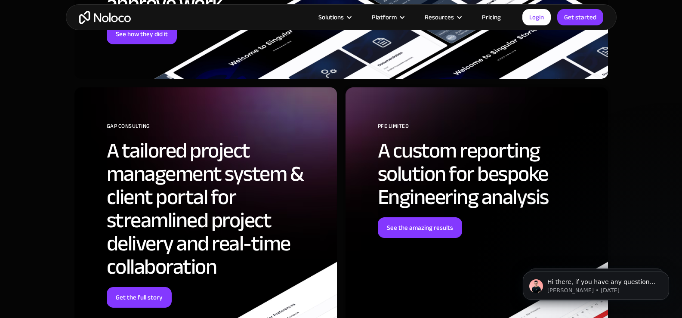
scroll to position [2452, 0]
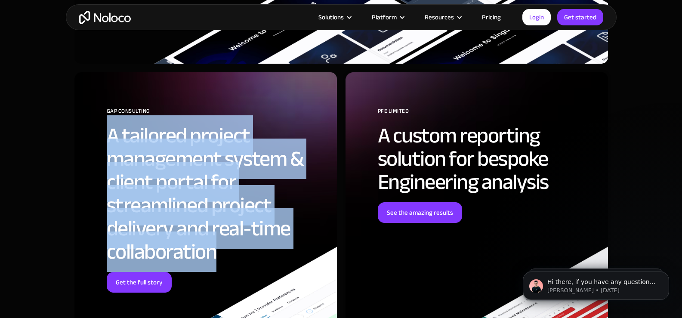
drag, startPoint x: 108, startPoint y: 132, endPoint x: 218, endPoint y: 254, distance: 164.8
click at [218, 254] on h2 "A tailored project management system & client portal for streamlined project de…" at bounding box center [215, 193] width 217 height 139
click at [219, 254] on h2 "A tailored project management system & client portal for streamlined project de…" at bounding box center [215, 193] width 217 height 139
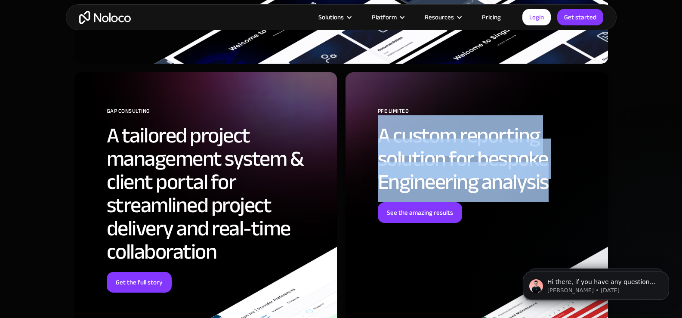
drag, startPoint x: 383, startPoint y: 139, endPoint x: 555, endPoint y: 190, distance: 179.6
click at [555, 190] on h2 "A custom reporting solution for bespoke Engineering analysis" at bounding box center [486, 159] width 217 height 70
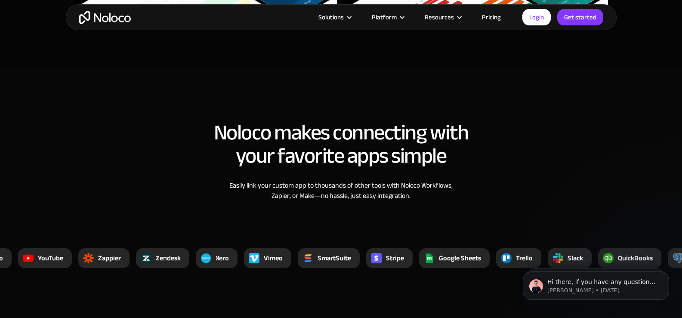
scroll to position [2840, 0]
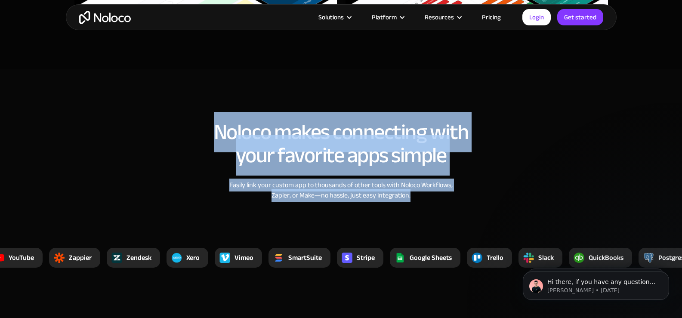
drag, startPoint x: 291, startPoint y: 138, endPoint x: 474, endPoint y: 197, distance: 191.9
click at [474, 197] on div "Noloco makes connecting with your favorite apps simple Easily link your custom …" at bounding box center [341, 169] width 551 height 114
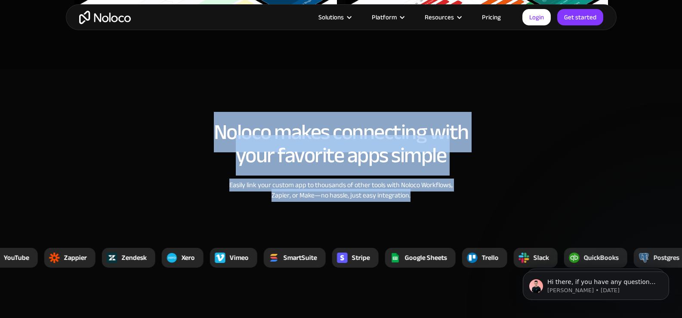
click at [474, 197] on div "Noloco makes connecting with your favorite apps simple Easily link your custom …" at bounding box center [341, 169] width 551 height 114
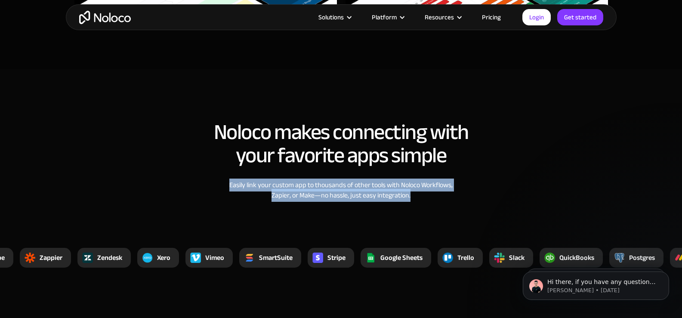
drag, startPoint x: 224, startPoint y: 180, endPoint x: 466, endPoint y: 206, distance: 244.0
click at [466, 206] on div "Noloco makes connecting with your favorite apps simple Easily link your custom …" at bounding box center [341, 169] width 551 height 114
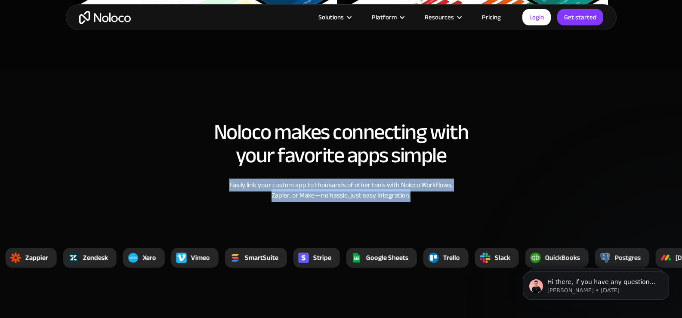
click at [466, 205] on div "Noloco makes connecting with your favorite apps simple Easily link your custom …" at bounding box center [341, 169] width 551 height 114
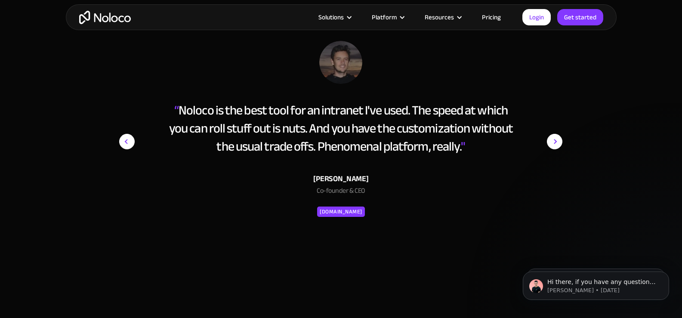
scroll to position [3141, 0]
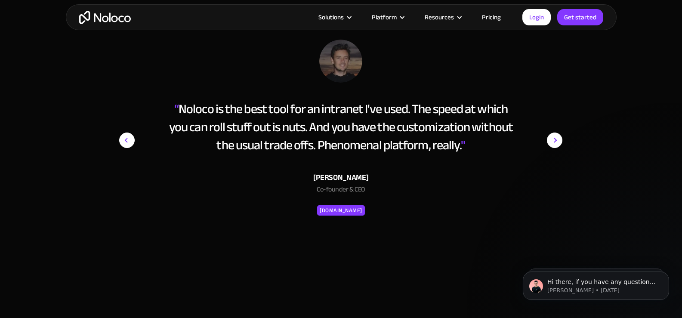
drag, startPoint x: 162, startPoint y: 106, endPoint x: 463, endPoint y: 143, distance: 303.4
click at [463, 143] on div "“ Noloco is the best tool for an intranet I've used. The speed at which you can…" at bounding box center [340, 155] width 443 height 231
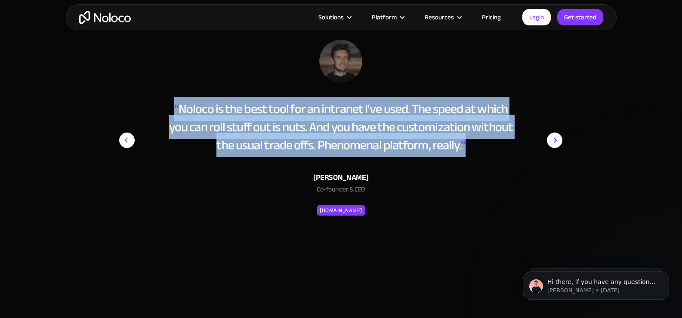
drag, startPoint x: 465, startPoint y: 145, endPoint x: 174, endPoint y: 104, distance: 294.2
click at [174, 104] on div "“ Noloco is the best tool for an intranet I've used. The speed at which you can…" at bounding box center [341, 127] width 352 height 54
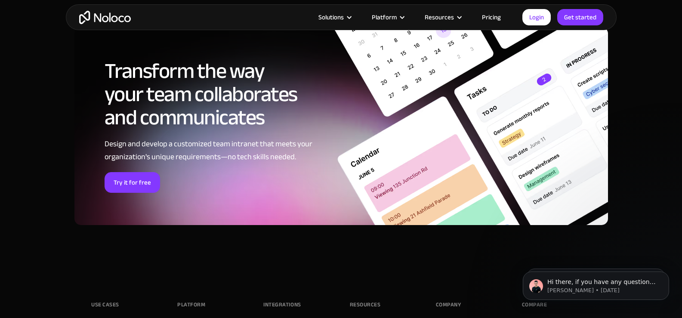
scroll to position [3442, 0]
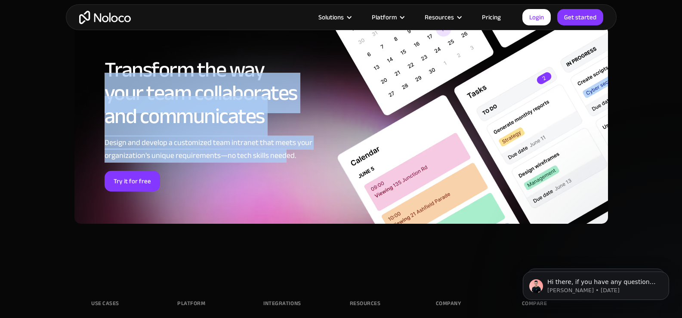
drag, startPoint x: 114, startPoint y: 82, endPoint x: 285, endPoint y: 151, distance: 183.9
click at [285, 151] on div "Transform the way your team collaborates and communicates Design and develop a …" at bounding box center [213, 124] width 217 height 133
click at [285, 151] on div "Design and develop a customized team intranet that meets your organization's un…" at bounding box center [213, 149] width 217 height 26
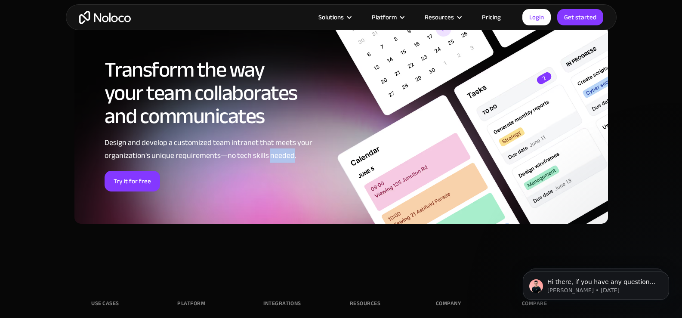
click at [284, 151] on div "Design and develop a customized team intranet that meets your organization's un…" at bounding box center [213, 149] width 217 height 26
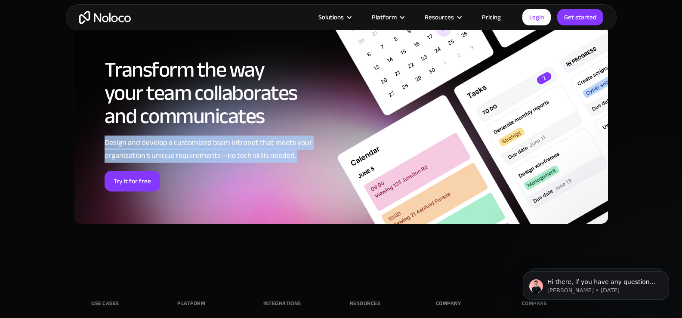
click at [284, 151] on div "Design and develop a customized team intranet that meets your organization's un…" at bounding box center [213, 149] width 217 height 26
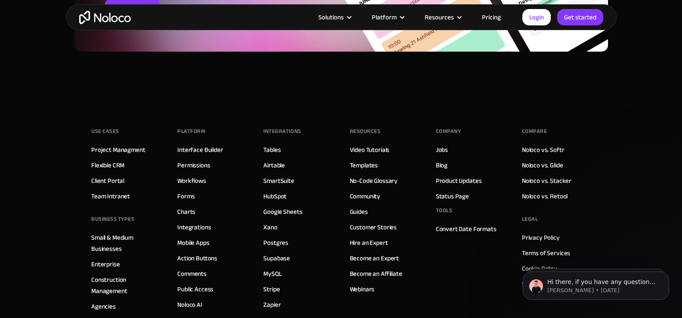
scroll to position [3700, 0]
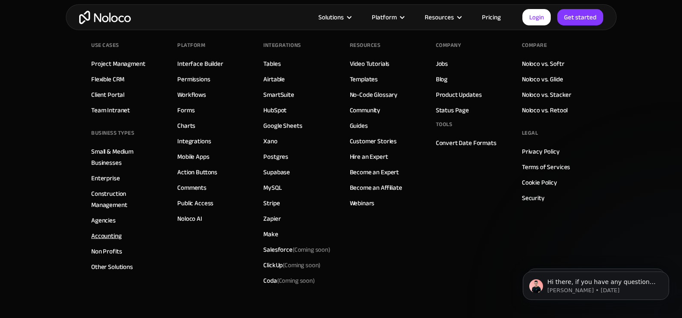
click at [112, 239] on link "Accounting" at bounding box center [106, 235] width 31 height 11
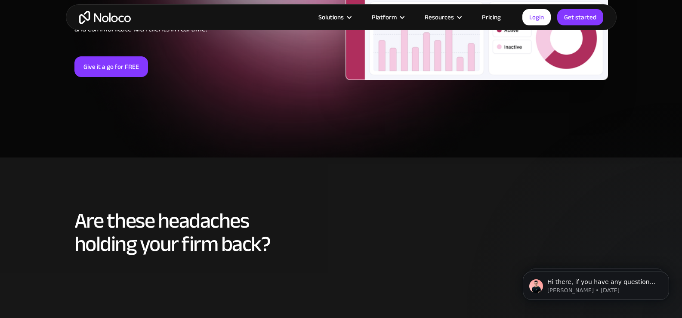
scroll to position [43, 0]
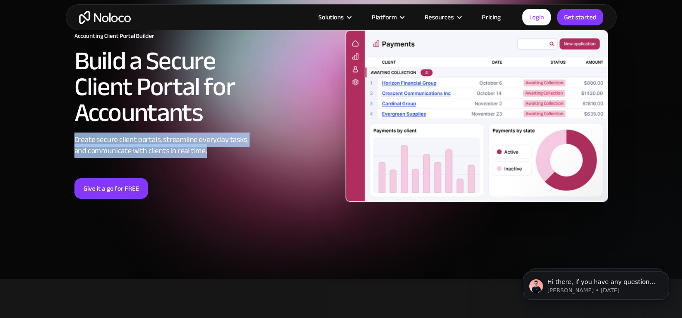
drag, startPoint x: 74, startPoint y: 139, endPoint x: 243, endPoint y: 149, distance: 168.5
click at [243, 149] on div "Create secure client portals, streamline everyday tasks, and communicate with c…" at bounding box center [205, 145] width 262 height 22
click at [242, 149] on div "Create secure client portals, streamline everyday tasks, and communicate with c…" at bounding box center [205, 145] width 262 height 22
drag, startPoint x: 73, startPoint y: 140, endPoint x: 230, endPoint y: 154, distance: 157.6
click at [230, 154] on div "Accounting Client Portal Builder Build a Secure Client Portal for Accountants C…" at bounding box center [205, 116] width 271 height 166
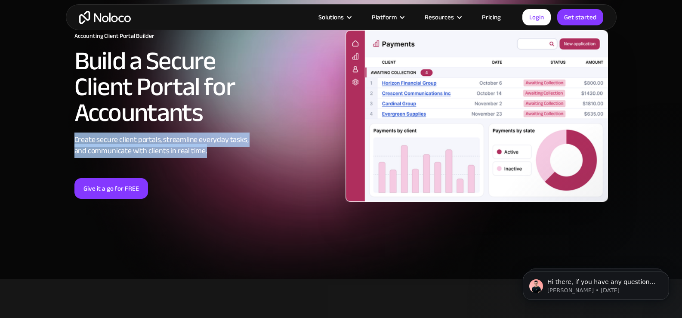
click at [230, 154] on div "Create secure client portals, streamline everyday tasks, and communicate with c…" at bounding box center [205, 145] width 262 height 22
drag, startPoint x: 86, startPoint y: 143, endPoint x: 239, endPoint y: 155, distance: 153.6
click at [239, 155] on div "Create secure client portals, streamline everyday tasks, and communicate with c…" at bounding box center [205, 145] width 262 height 22
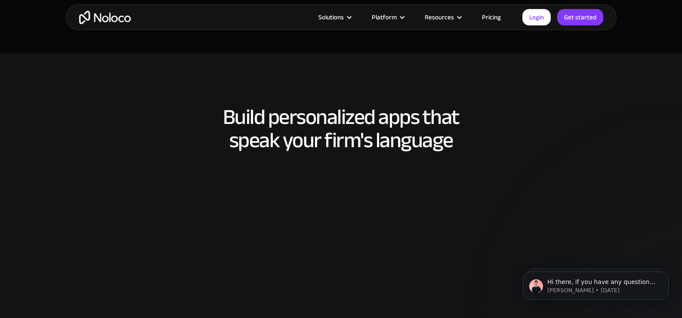
scroll to position [1205, 0]
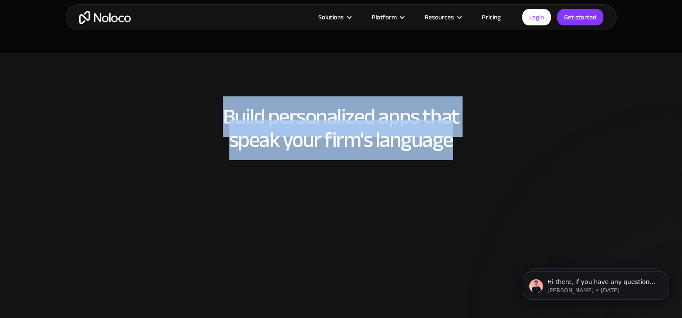
drag, startPoint x: 278, startPoint y: 114, endPoint x: 476, endPoint y: 140, distance: 200.1
click at [476, 140] on h2 "Build personalized apps that speak your firm's language" at bounding box center [341, 128] width 534 height 46
click at [476, 139] on h2 "Build personalized apps that speak your firm's language" at bounding box center [341, 128] width 534 height 46
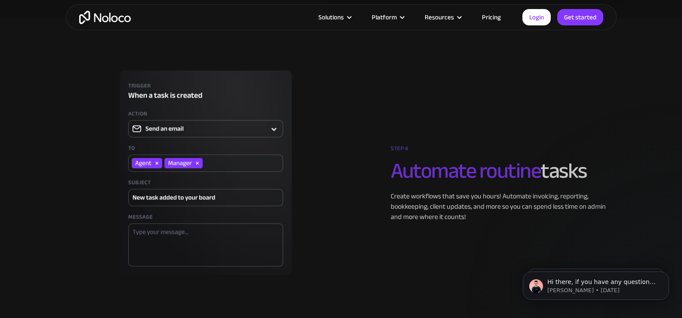
scroll to position [2237, 0]
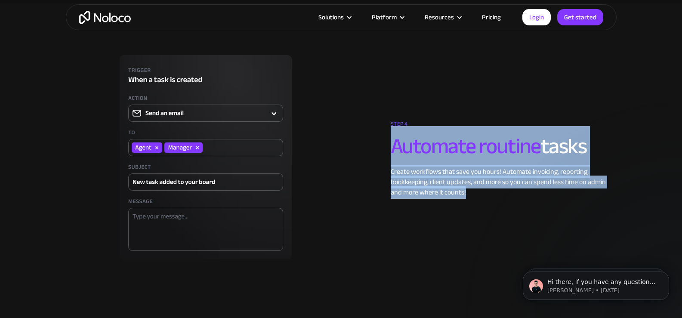
drag, startPoint x: 385, startPoint y: 142, endPoint x: 479, endPoint y: 191, distance: 106.4
click at [479, 191] on div "STEP 4 Automate routine tasks Create workflows that save you hours! Automate in…" at bounding box center [476, 157] width 271 height 80
click at [479, 191] on div "Create workflows that save you hours! Automate invoicing, reporting, bookkeepin…" at bounding box center [499, 182] width 217 height 31
drag, startPoint x: 396, startPoint y: 144, endPoint x: 491, endPoint y: 191, distance: 106.2
click at [491, 191] on div "STEP 4 Automate routine tasks Create workflows that save you hours! Automate in…" at bounding box center [499, 157] width 217 height 80
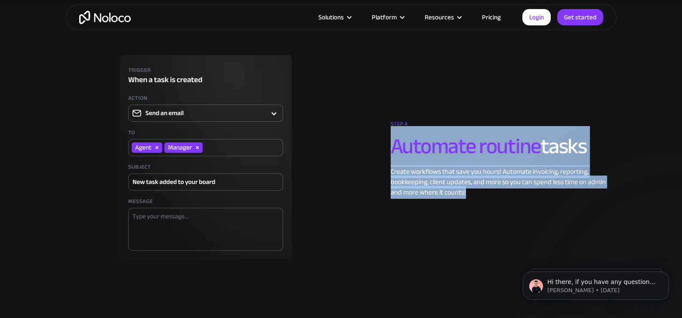
click at [491, 191] on div "Create workflows that save you hours! Automate invoicing, reporting, bookkeepin…" at bounding box center [499, 182] width 217 height 31
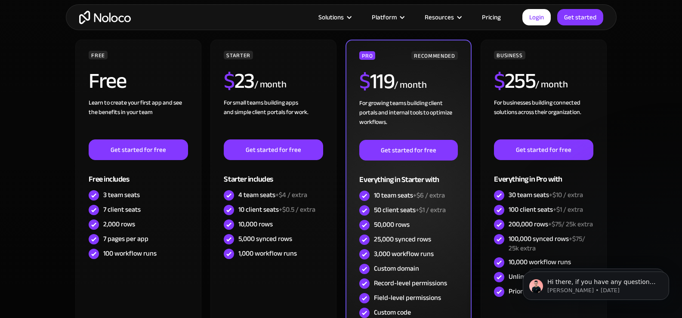
scroll to position [2797, 0]
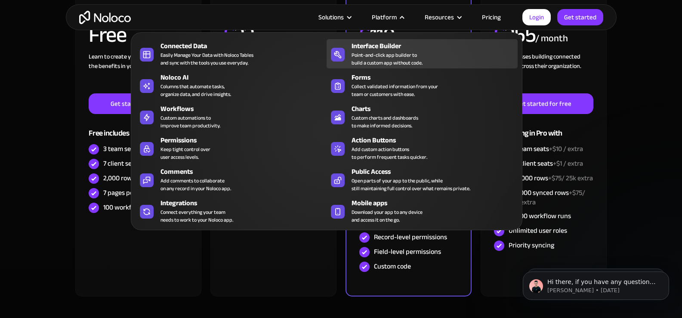
click at [435, 58] on div "Interface Builder Point-and-click app builder to build a custom app without cod…" at bounding box center [433, 54] width 162 height 26
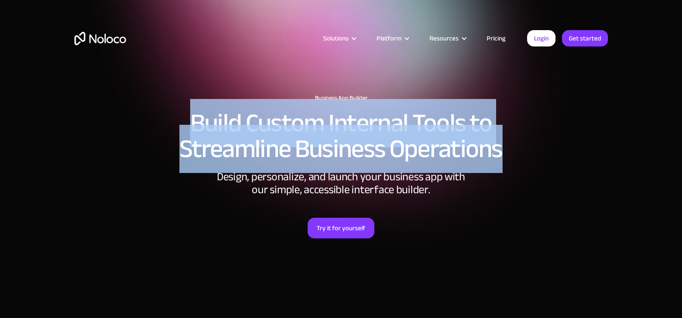
drag, startPoint x: 188, startPoint y: 115, endPoint x: 504, endPoint y: 149, distance: 317.7
click at [504, 149] on h2 "Build Custom Internal Tools to Streamline Business Operations" at bounding box center [341, 136] width 534 height 52
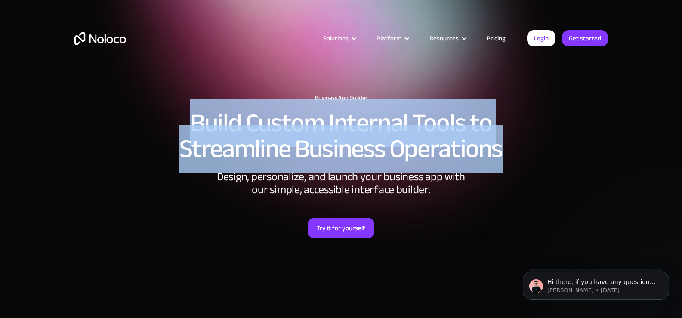
click at [504, 149] on h2 "Build Custom Internal Tools to Streamline Business Operations" at bounding box center [341, 136] width 534 height 52
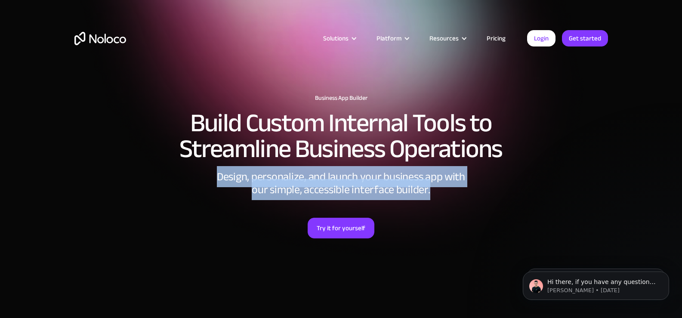
drag, startPoint x: 207, startPoint y: 179, endPoint x: 458, endPoint y: 193, distance: 250.8
click at [458, 193] on div "Business App Builder Build Custom Internal Tools to Streamline Business Operati…" at bounding box center [341, 192] width 551 height 213
click at [458, 193] on div "Design, personalize, and launch your business app with our simple, accessible i…" at bounding box center [341, 183] width 258 height 26
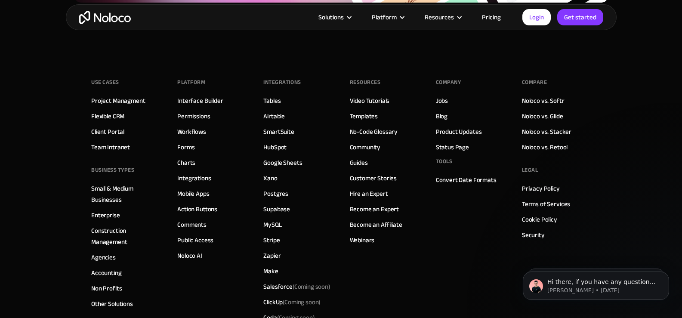
scroll to position [3079, 0]
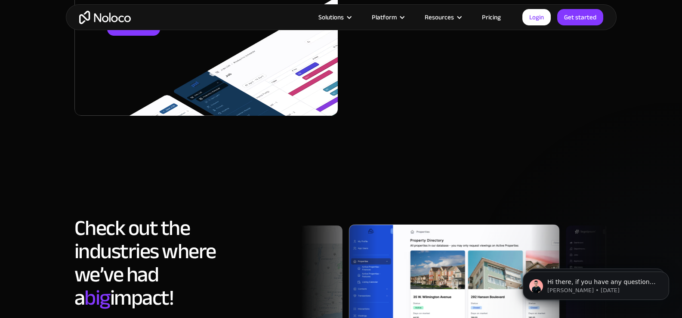
scroll to position [2237, 0]
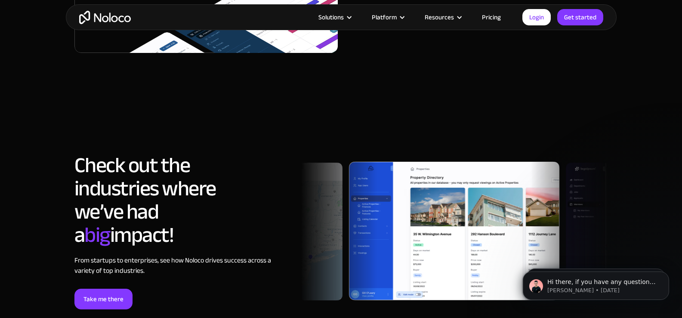
drag, startPoint x: 79, startPoint y: 132, endPoint x: 180, endPoint y: 209, distance: 127.4
click at [180, 209] on h2 "Check out the industries where we’ve had a big impact!" at bounding box center [160, 200] width 172 height 93
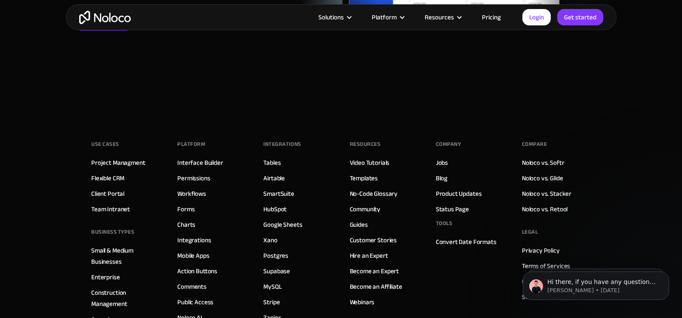
scroll to position [2582, 0]
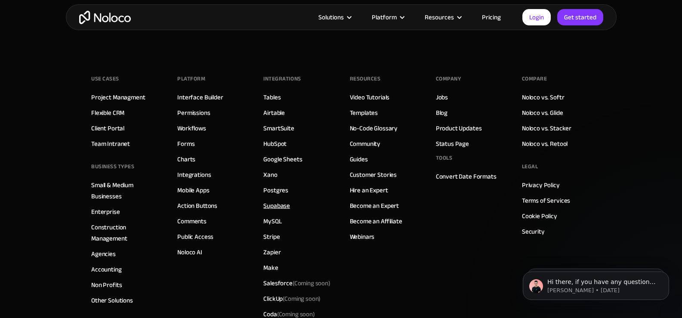
click at [277, 200] on link "Supabase" at bounding box center [276, 205] width 27 height 11
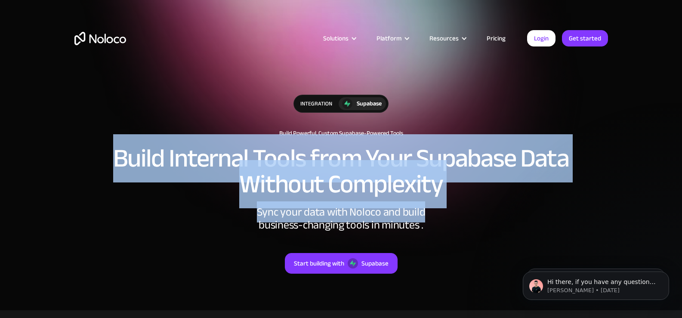
drag, startPoint x: 99, startPoint y: 157, endPoint x: 498, endPoint y: 207, distance: 402.7
click at [498, 207] on div "integration Supabase Build Powerful, Custom Supabase-Powered Tools Build Intern…" at bounding box center [341, 192] width 551 height 213
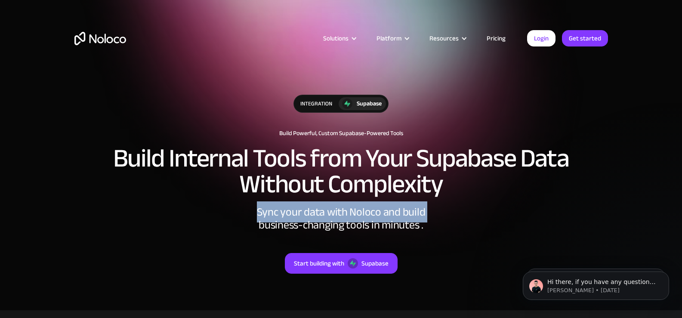
click at [498, 207] on div "integration Supabase Build Powerful, Custom Supabase-Powered Tools Build Intern…" at bounding box center [341, 192] width 551 height 213
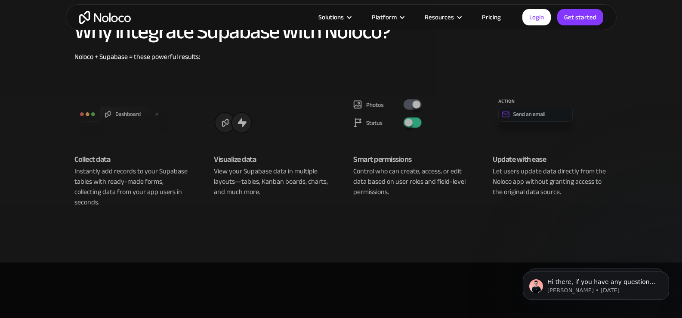
scroll to position [344, 0]
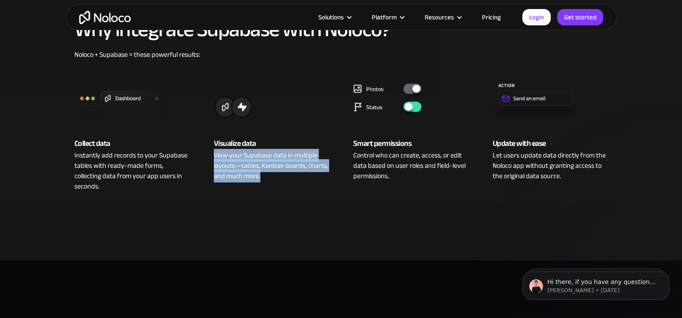
drag, startPoint x: 216, startPoint y: 154, endPoint x: 294, endPoint y: 176, distance: 81.6
click at [294, 176] on div "View your Supabase data in multiple layouts—tables, Kanban boards, charts, and …" at bounding box center [271, 165] width 115 height 31
drag, startPoint x: 214, startPoint y: 155, endPoint x: 297, endPoint y: 176, distance: 86.0
click at [297, 176] on div "View your Supabase data in multiple layouts—tables, Kanban boards, charts, and …" at bounding box center [271, 165] width 115 height 31
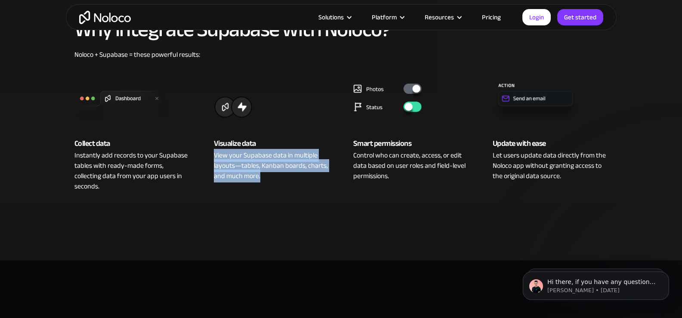
click at [297, 176] on div "View your Supabase data in multiple layouts—tables, Kanban boards, charts, and …" at bounding box center [271, 165] width 115 height 31
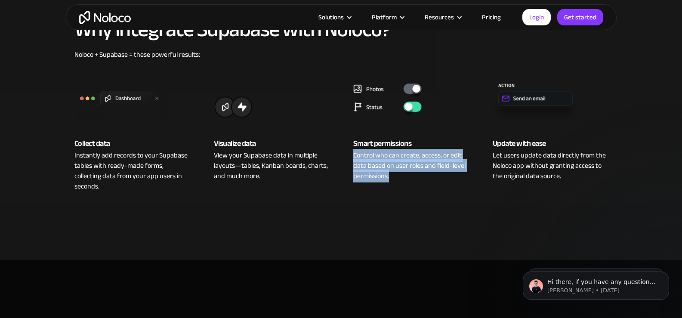
drag, startPoint x: 354, startPoint y: 157, endPoint x: 462, endPoint y: 174, distance: 109.4
click at [462, 174] on div "Control who can create, access, or edit data based on user roles and field-leve…" at bounding box center [410, 165] width 115 height 31
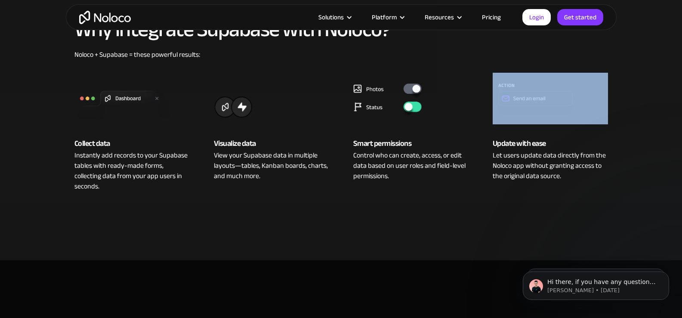
click at [462, 174] on div "Control who can create, access, or edit data based on user roles and field-leve…" at bounding box center [410, 165] width 115 height 31
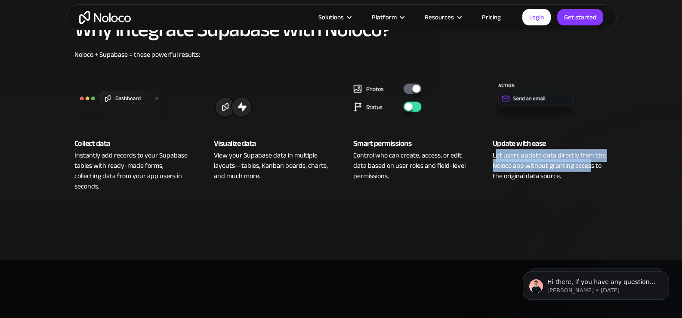
drag, startPoint x: 494, startPoint y: 153, endPoint x: 591, endPoint y: 169, distance: 98.0
click at [591, 169] on div "Let users update data directly from the Noloco app without granting access to t…" at bounding box center [550, 165] width 115 height 31
drag, startPoint x: 493, startPoint y: 154, endPoint x: 584, endPoint y: 179, distance: 94.3
click at [584, 179] on div "Let users update data directly from the Noloco app without granting access to t…" at bounding box center [550, 165] width 115 height 31
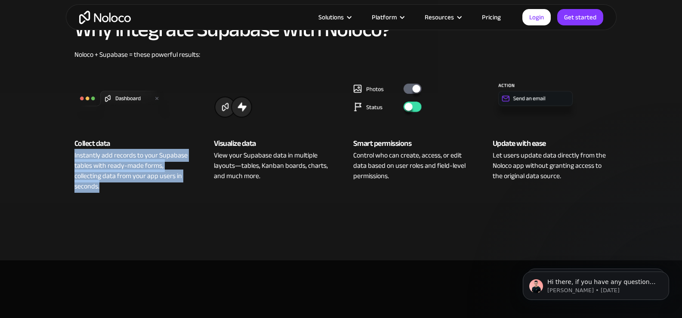
drag, startPoint x: 70, startPoint y: 153, endPoint x: 154, endPoint y: 184, distance: 89.7
click at [154, 184] on div "Collect data Instantly add records to your Supabase tables with ready-made form…" at bounding box center [132, 132] width 133 height 119
click at [154, 184] on div "Instantly add records to your Supabase tables with ready-made forms, collecting…" at bounding box center [131, 170] width 115 height 41
drag, startPoint x: 62, startPoint y: 157, endPoint x: 170, endPoint y: 190, distance: 112.4
click at [170, 190] on section "Why integrate Supabase with Noloco? Noloco + Supabase = these powerful results:…" at bounding box center [341, 113] width 682 height 294
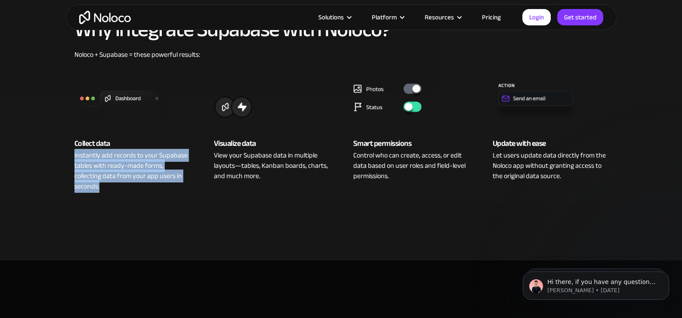
click at [170, 190] on div "Instantly add records to your Supabase tables with ready-made forms, collecting…" at bounding box center [131, 170] width 115 height 41
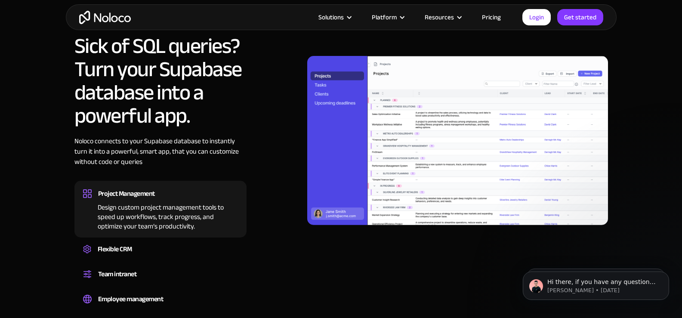
scroll to position [688, 0]
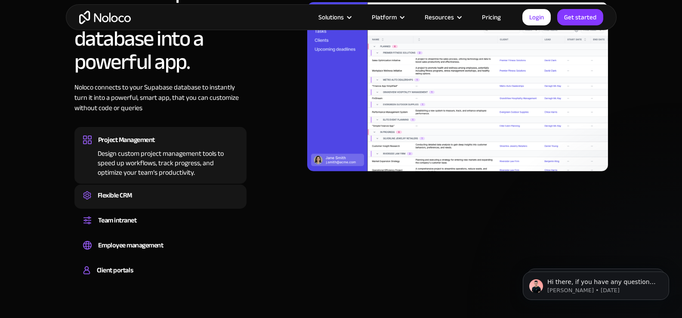
click at [196, 203] on div "Create a custom CRM that you can adapt to your business’s needs, centralize you…" at bounding box center [160, 203] width 155 height 3
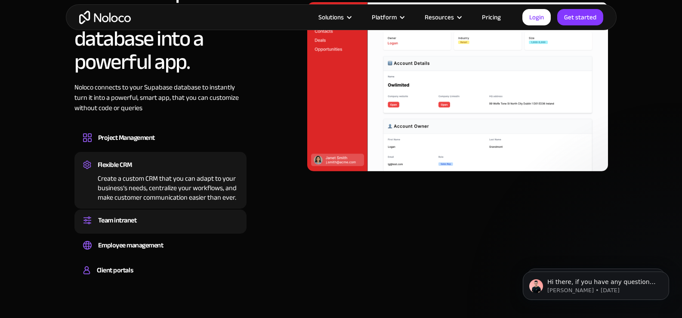
click at [195, 216] on div "Team intranet" at bounding box center [160, 220] width 155 height 13
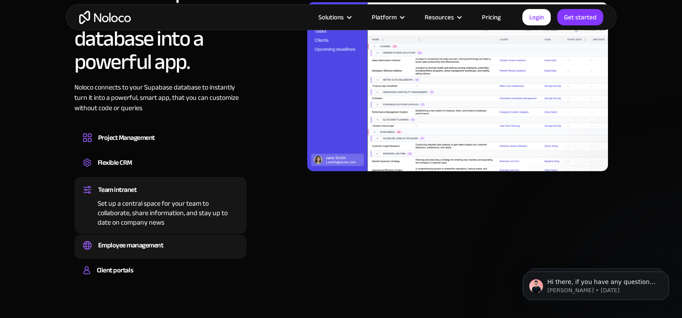
click at [183, 248] on div "Employee management" at bounding box center [160, 245] width 155 height 13
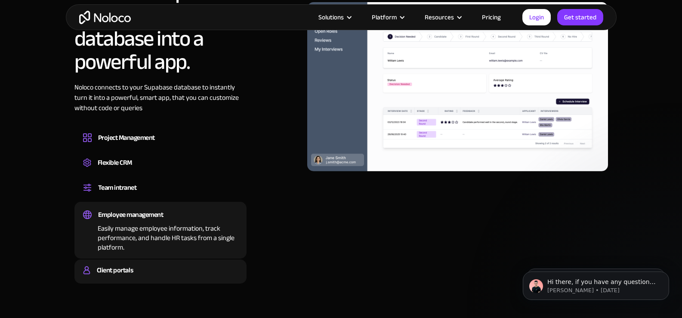
click at [177, 268] on div "Client portals" at bounding box center [160, 270] width 155 height 13
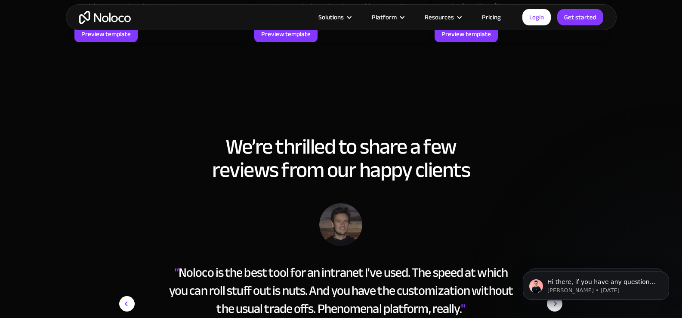
scroll to position [1291, 0]
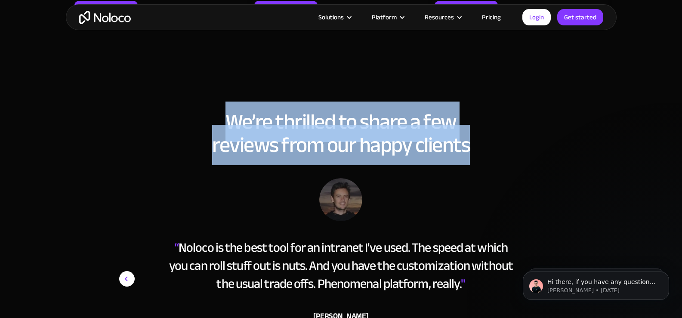
drag, startPoint x: 220, startPoint y: 117, endPoint x: 519, endPoint y: 151, distance: 300.5
click at [519, 151] on h2 "We’re thrilled to share a few reviews from our happy clients" at bounding box center [341, 133] width 534 height 46
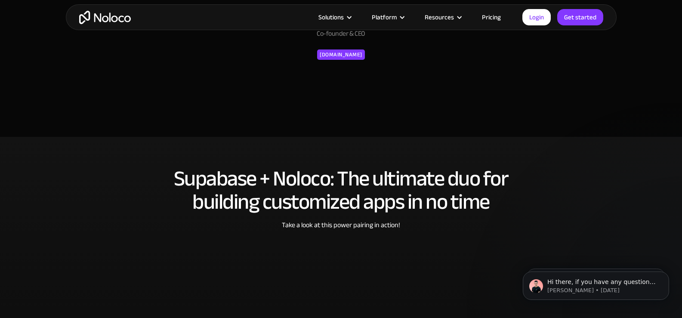
scroll to position [1635, 0]
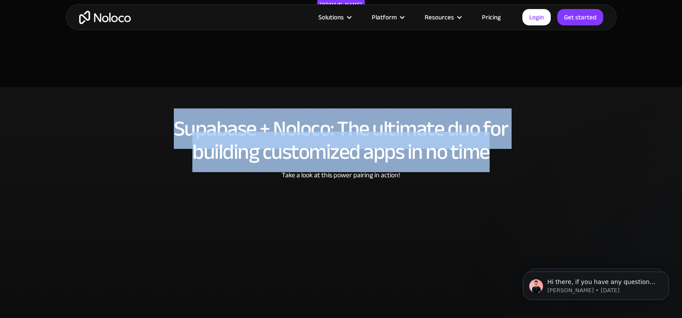
drag, startPoint x: 164, startPoint y: 125, endPoint x: 518, endPoint y: 154, distance: 354.9
click at [518, 154] on h2 "Supabase + Noloco: The ultimate duo for building customized apps in no time" at bounding box center [341, 140] width 534 height 46
click at [507, 154] on h2 "Supabase + Noloco: The ultimate duo for building customized apps in no time" at bounding box center [341, 140] width 534 height 46
drag, startPoint x: 154, startPoint y: 126, endPoint x: 503, endPoint y: 157, distance: 349.9
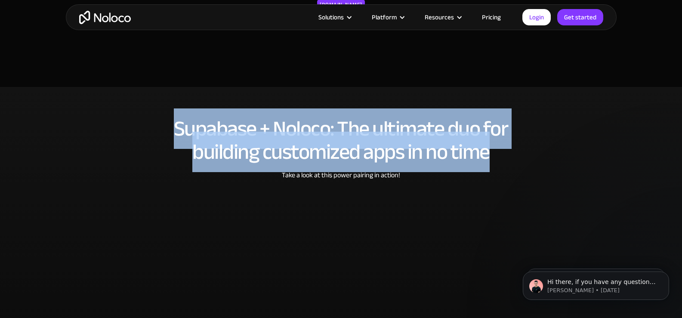
click at [503, 157] on h2 "Supabase + Noloco: The ultimate duo for building customized apps in no time" at bounding box center [341, 140] width 534 height 46
click at [503, 156] on h2 "Supabase + Noloco: The ultimate duo for building customized apps in no time" at bounding box center [341, 140] width 534 height 46
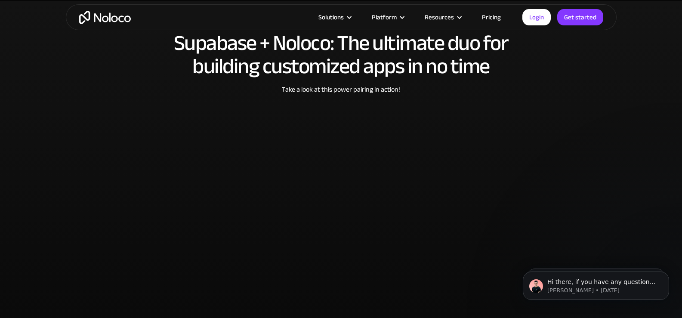
scroll to position [1721, 0]
drag, startPoint x: 360, startPoint y: 95, endPoint x: 423, endPoint y: 95, distance: 62.8
click at [423, 95] on div "Take a look at this power pairing in action!" at bounding box center [341, 95] width 534 height 23
drag, startPoint x: 276, startPoint y: 86, endPoint x: 433, endPoint y: 87, distance: 157.5
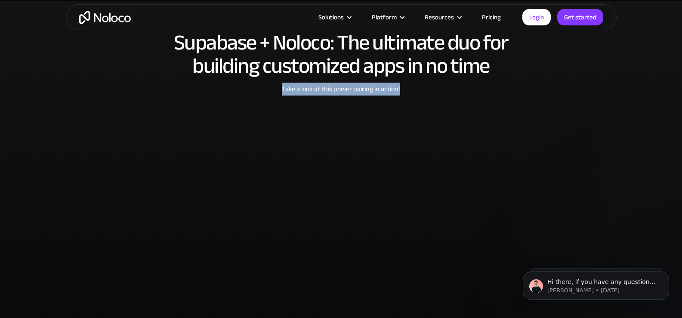
click at [433, 87] on div "Take a look at this power pairing in action!" at bounding box center [341, 95] width 534 height 23
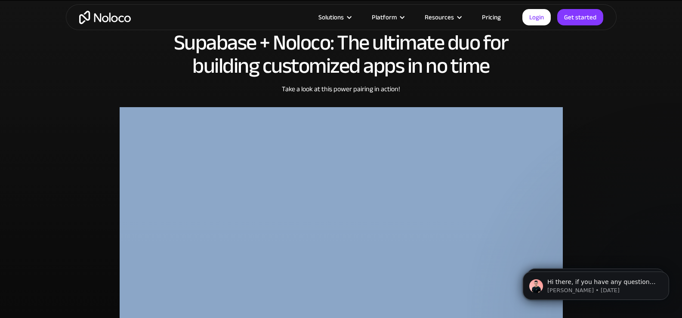
click at [433, 87] on div "Take a look at this power pairing in action!" at bounding box center [341, 95] width 534 height 23
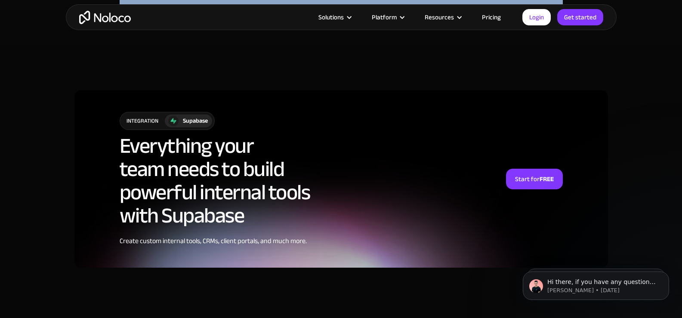
scroll to position [2108, 0]
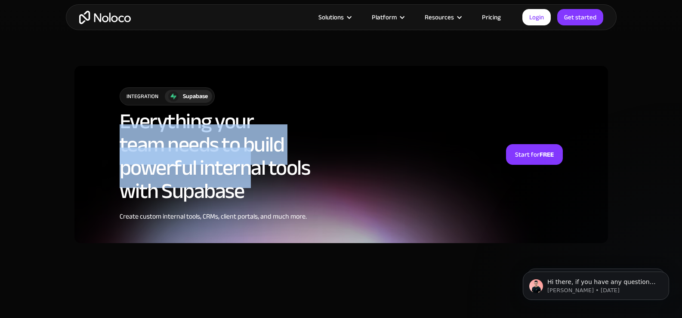
drag, startPoint x: 123, startPoint y: 125, endPoint x: 255, endPoint y: 186, distance: 145.7
click at [255, 186] on h2 "Everything your team needs to build powerful internal tools with Supabase" at bounding box center [215, 156] width 191 height 93
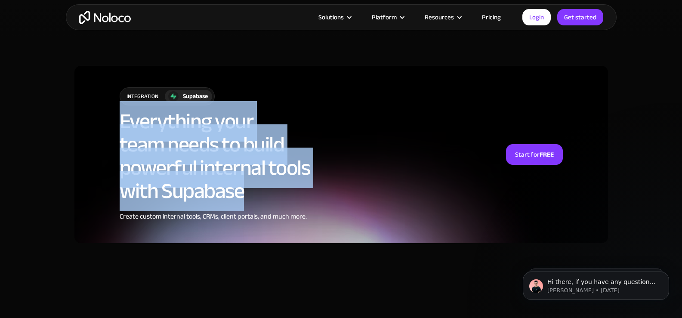
drag, startPoint x: 120, startPoint y: 117, endPoint x: 242, endPoint y: 190, distance: 142.6
click at [242, 190] on h2 "Everything your team needs to build powerful internal tools with Supabase" at bounding box center [215, 156] width 191 height 93
drag, startPoint x: 242, startPoint y: 194, endPoint x: 107, endPoint y: 119, distance: 154.7
click at [107, 119] on div "integration Supabase Everything your team needs to build powerful internal tool…" at bounding box center [341, 154] width 534 height 177
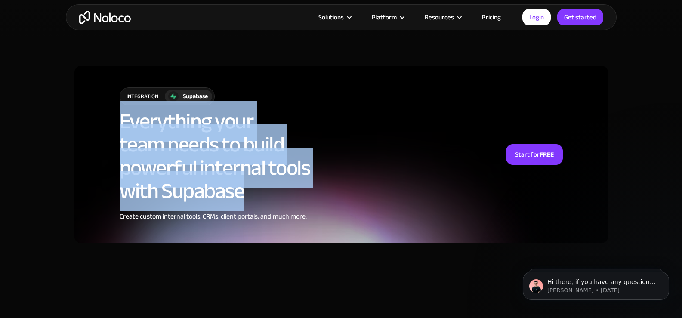
click at [107, 119] on div "integration Supabase Everything your team needs to build powerful internal tool…" at bounding box center [341, 154] width 534 height 177
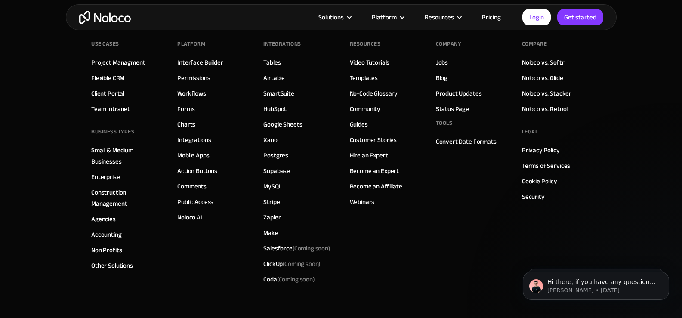
scroll to position [2409, 0]
click at [543, 65] on link "Noloco vs. Softr" at bounding box center [543, 61] width 43 height 11
click at [542, 78] on link "Noloco vs. Glide" at bounding box center [542, 76] width 41 height 11
click at [539, 95] on link "Noloco vs. Stacker" at bounding box center [546, 92] width 49 height 11
click at [538, 105] on link "Noloco vs. Retool" at bounding box center [545, 107] width 46 height 11
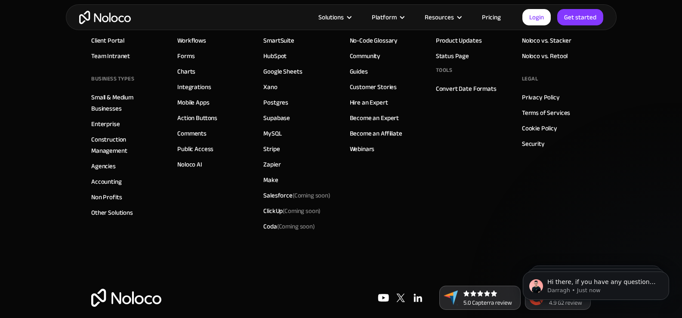
scroll to position [2441, 0]
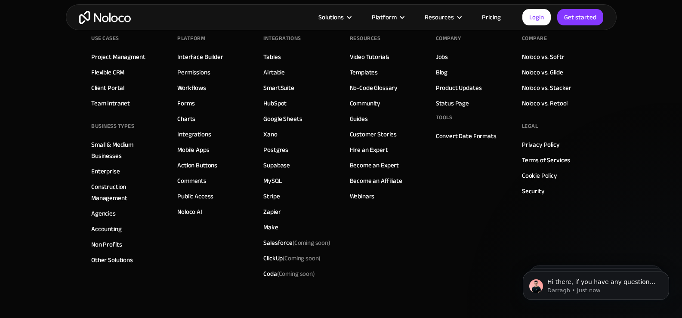
scroll to position [2065, 0]
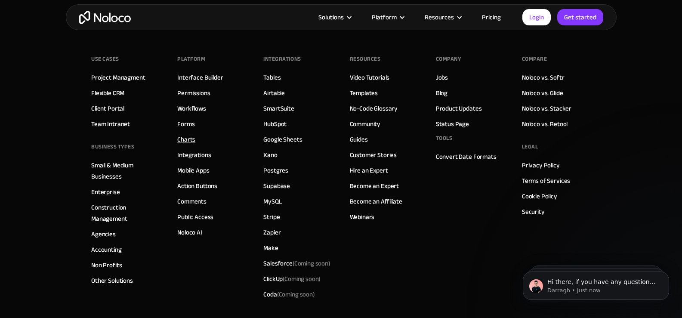
click at [193, 139] on link "Charts" at bounding box center [186, 139] width 18 height 11
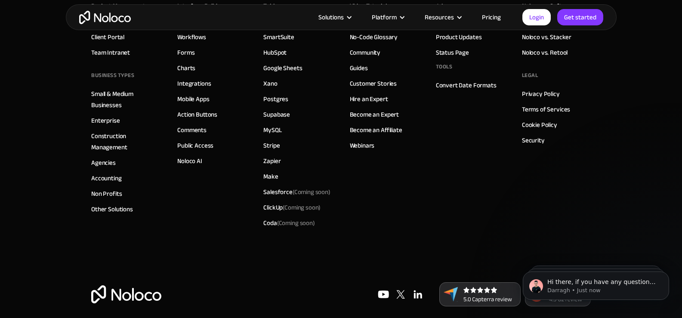
scroll to position [2446, 0]
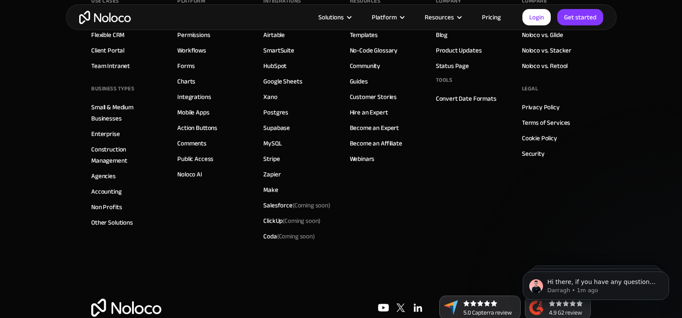
scroll to position [3044, 0]
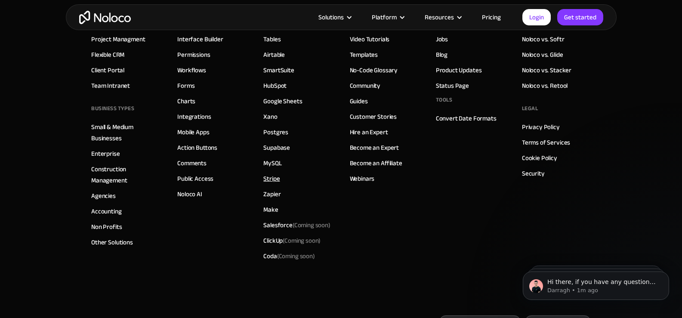
click at [268, 180] on link "Stripe" at bounding box center [271, 178] width 16 height 11
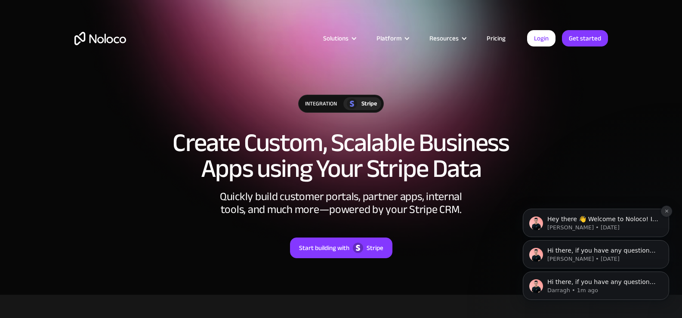
click at [667, 212] on icon "Dismiss notification" at bounding box center [666, 211] width 5 height 5
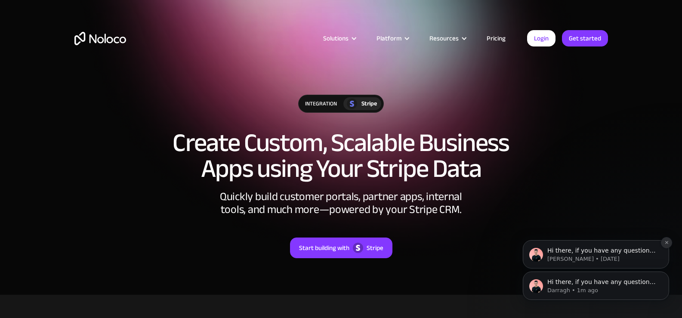
click at [665, 244] on icon "Dismiss notification" at bounding box center [666, 242] width 5 height 5
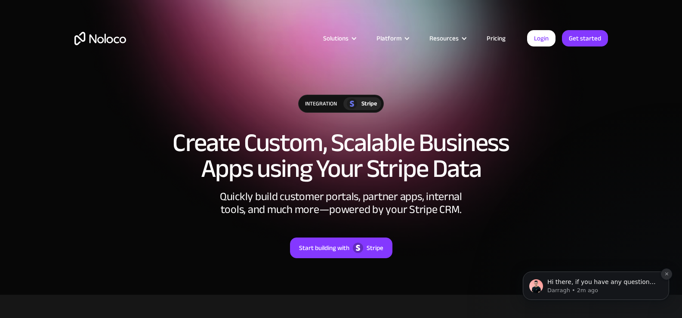
click at [663, 274] on button "Dismiss notification" at bounding box center [666, 273] width 11 height 11
